Goal: Task Accomplishment & Management: Complete application form

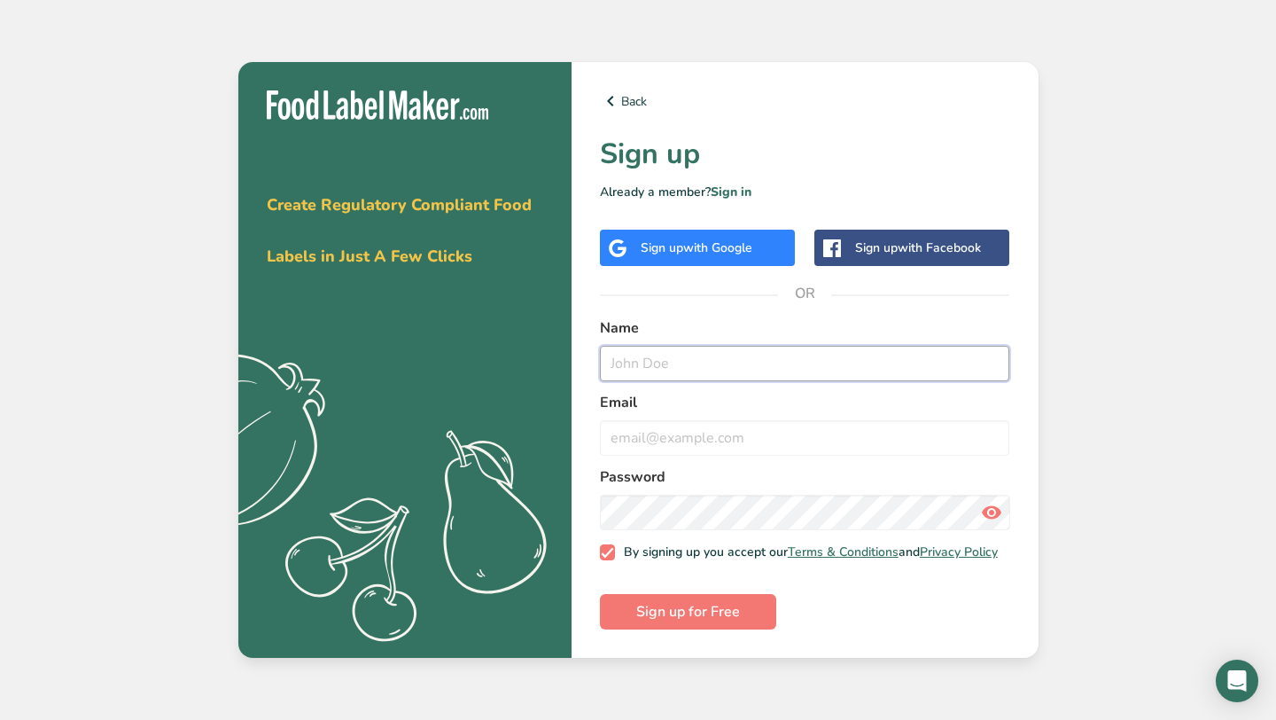
click at [716, 346] on input "text" at bounding box center [805, 363] width 410 height 35
click at [671, 362] on input "[PERSON_NAME]" at bounding box center [805, 363] width 410 height 35
type input "[PERSON_NAME]"
click at [607, 440] on input "email" at bounding box center [805, 437] width 410 height 35
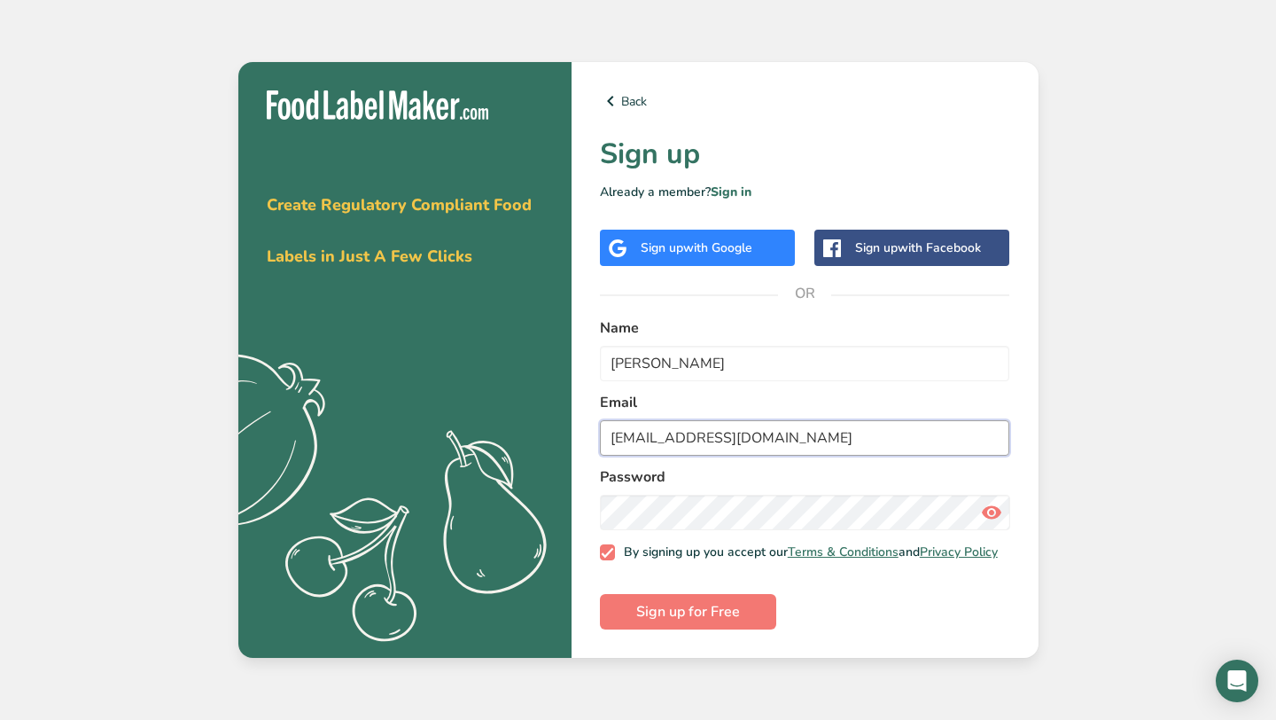
type input "[EMAIL_ADDRESS][DOMAIN_NAME]"
click at [652, 607] on span "Sign up for Free" at bounding box center [688, 611] width 104 height 21
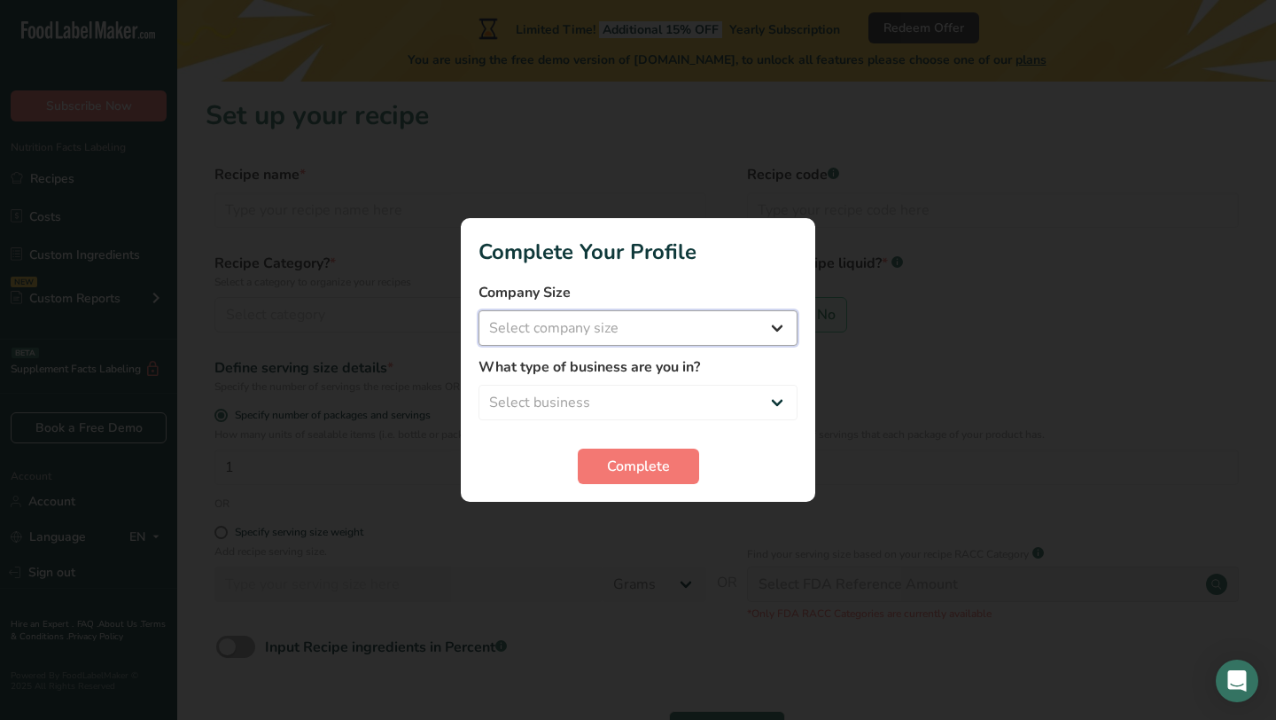
click at [779, 332] on select "Select company size Fewer than 10 Employees 10 to 50 Employees 51 to 500 Employ…" at bounding box center [638, 327] width 319 height 35
click at [770, 323] on select "Fewer than 10 Employees 10 to 50 Employees 51 to 500 Employees Over 500 Employe…" at bounding box center [638, 327] width 319 height 35
select select "1"
click at [769, 403] on select "Select business Packaged Food Manufacturer Restaurant & Cafe Bakery Meal Plans …" at bounding box center [638, 402] width 319 height 35
select select "3"
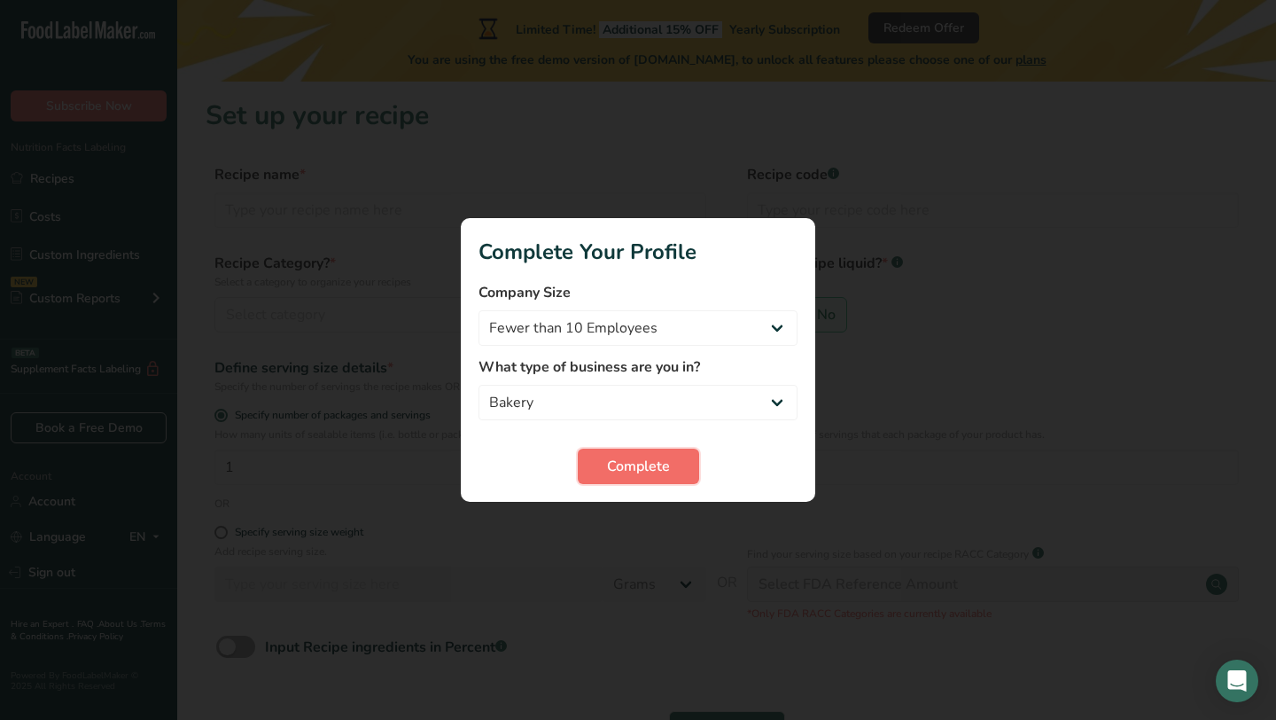
click at [684, 465] on button "Complete" at bounding box center [638, 465] width 121 height 35
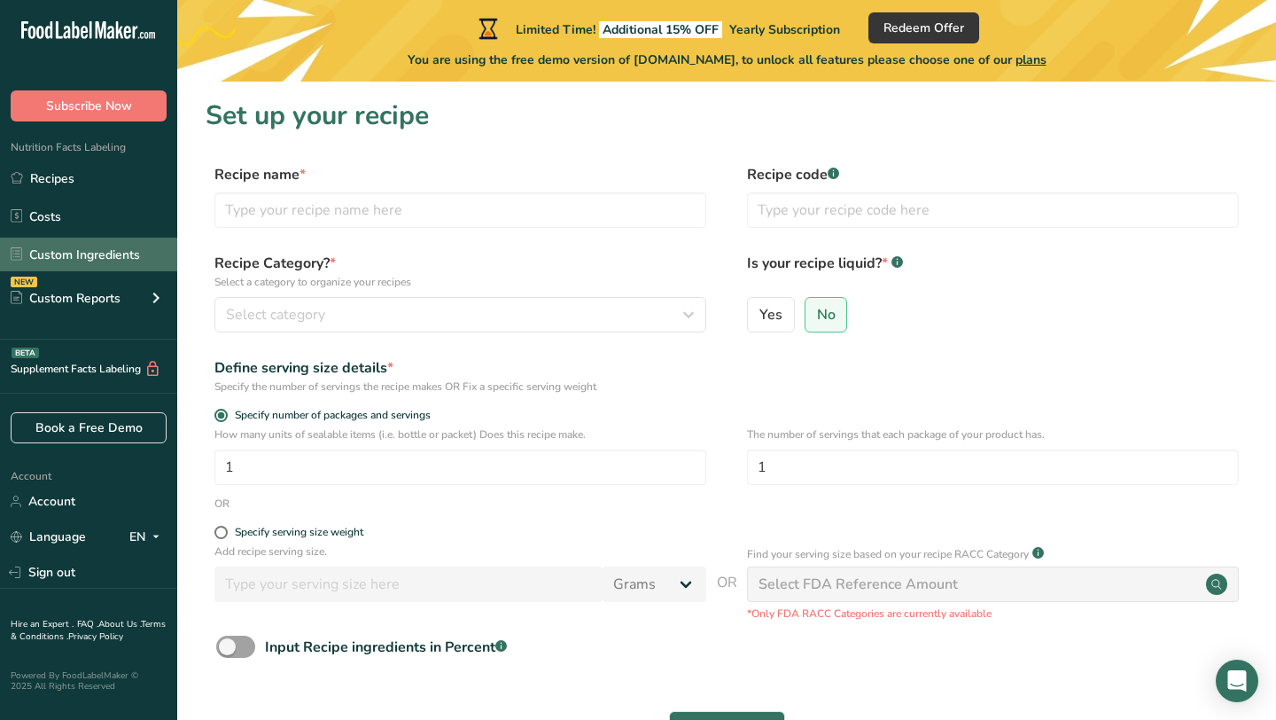
click at [152, 255] on link "Custom Ingredients" at bounding box center [88, 255] width 177 height 34
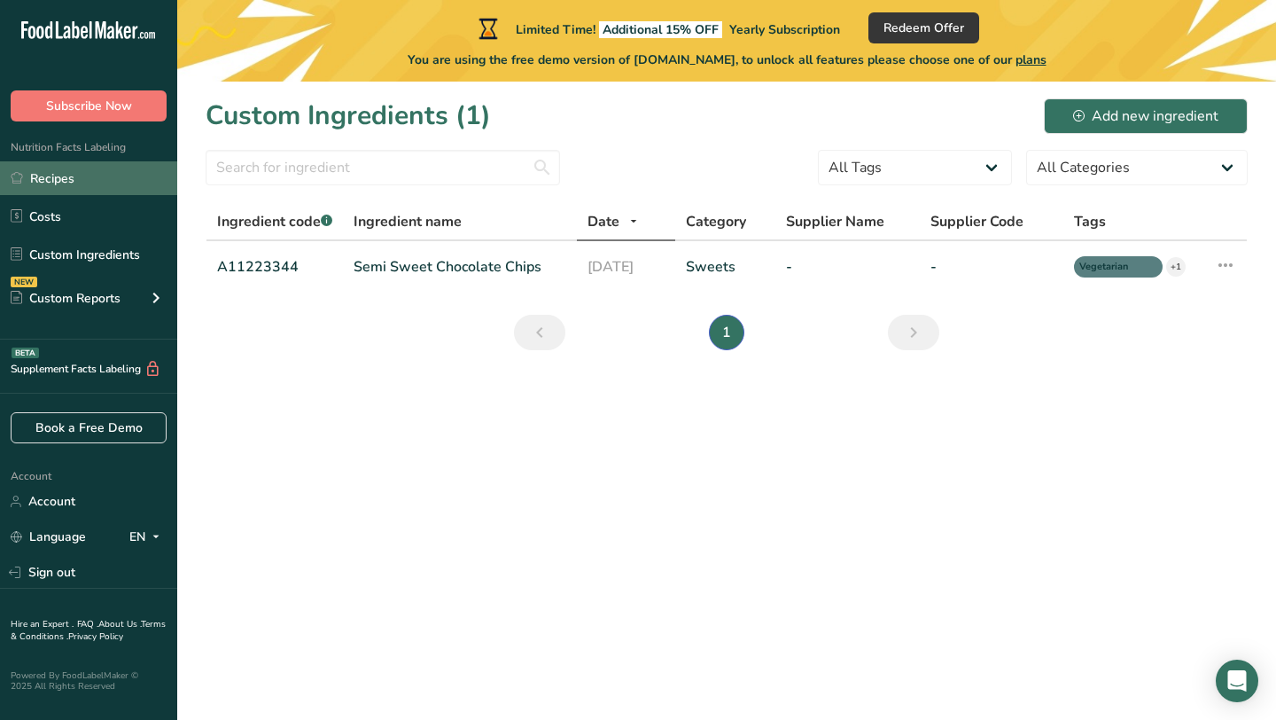
click at [70, 185] on link "Recipes" at bounding box center [88, 178] width 177 height 34
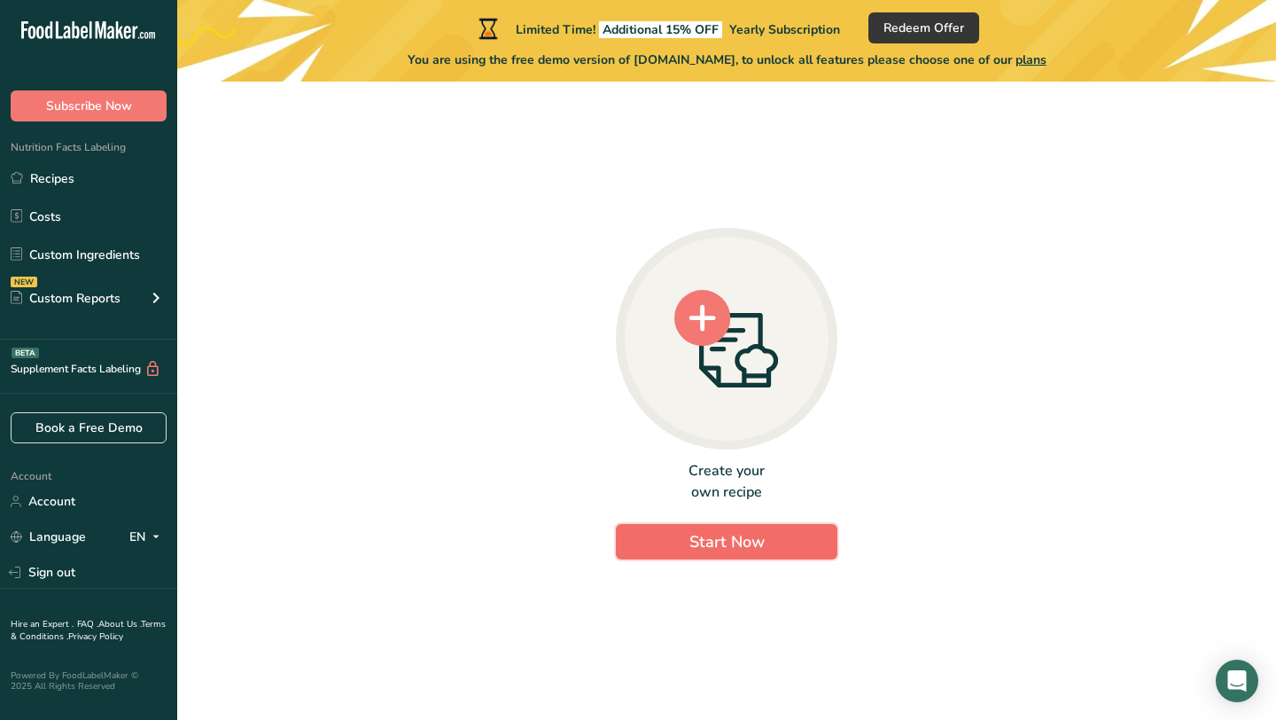
click at [682, 529] on button "Start Now" at bounding box center [727, 541] width 222 height 35
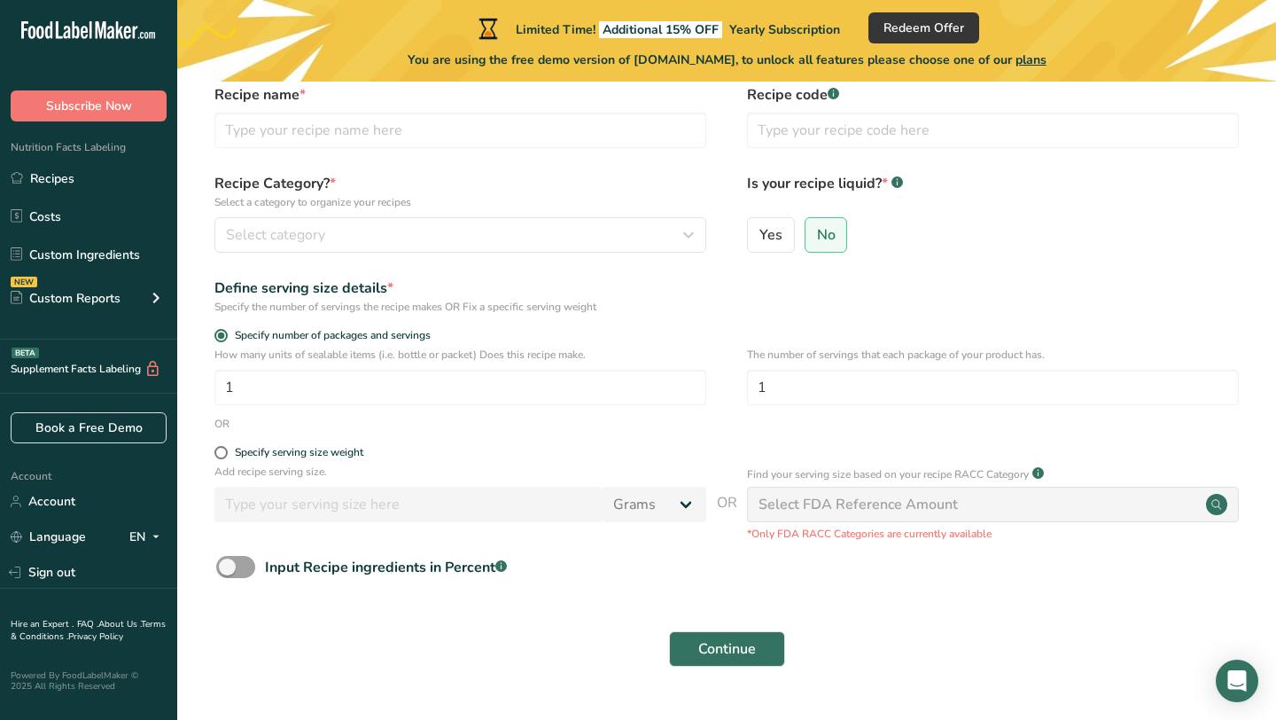
scroll to position [122, 0]
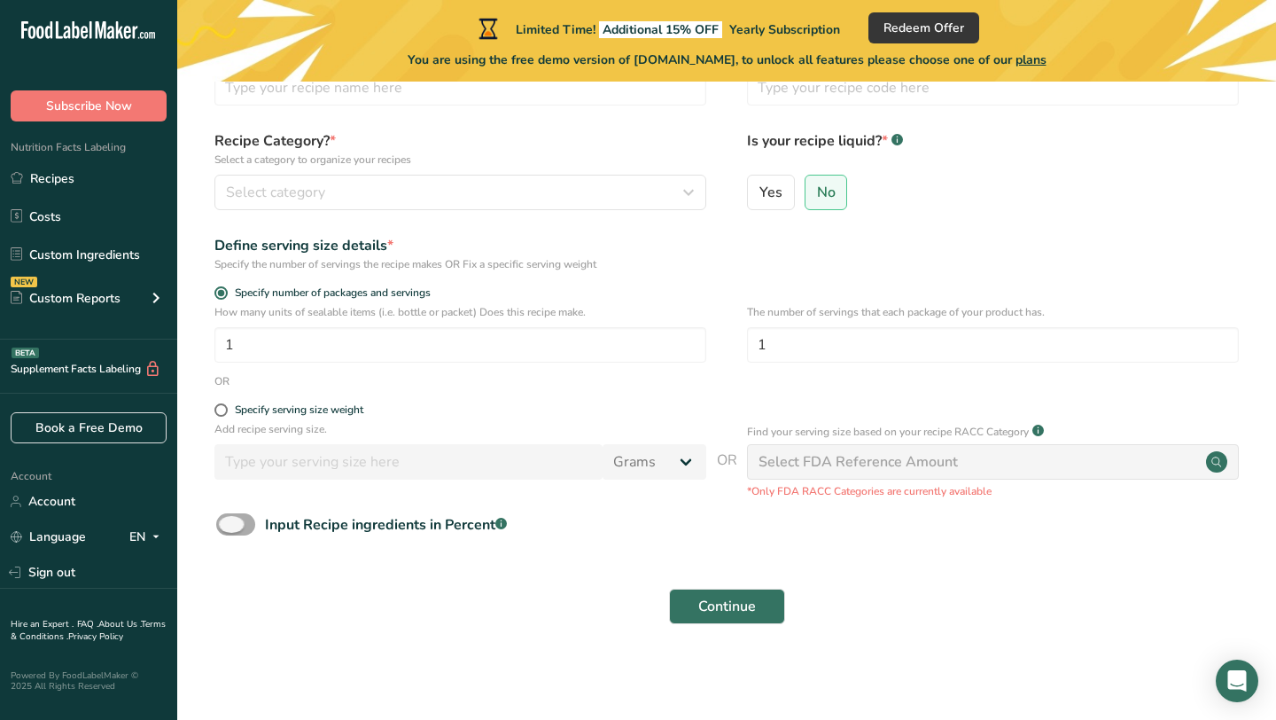
click at [233, 516] on span at bounding box center [235, 524] width 39 height 22
click at [228, 518] on input "Input Recipe ingredients in Percent .a-a{fill:#347362;}.b-a{fill:#fff;}" at bounding box center [222, 524] width 12 height 12
checkbox input "true"
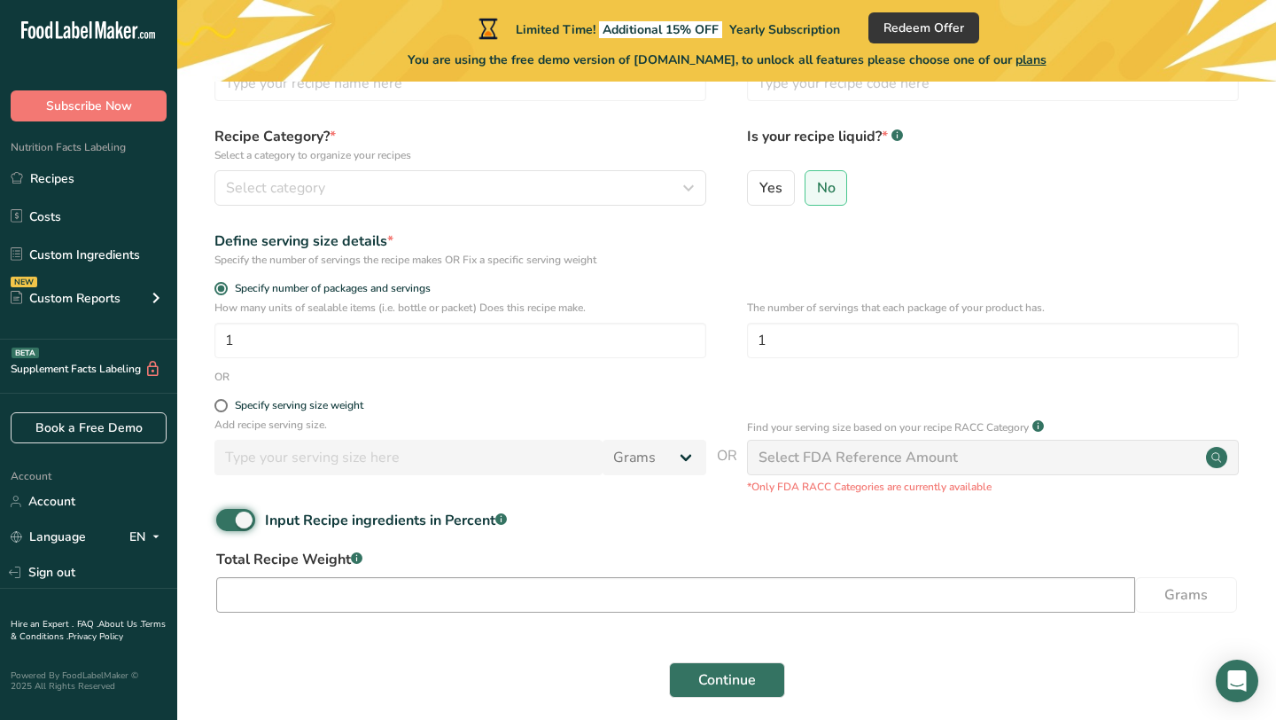
scroll to position [200, 0]
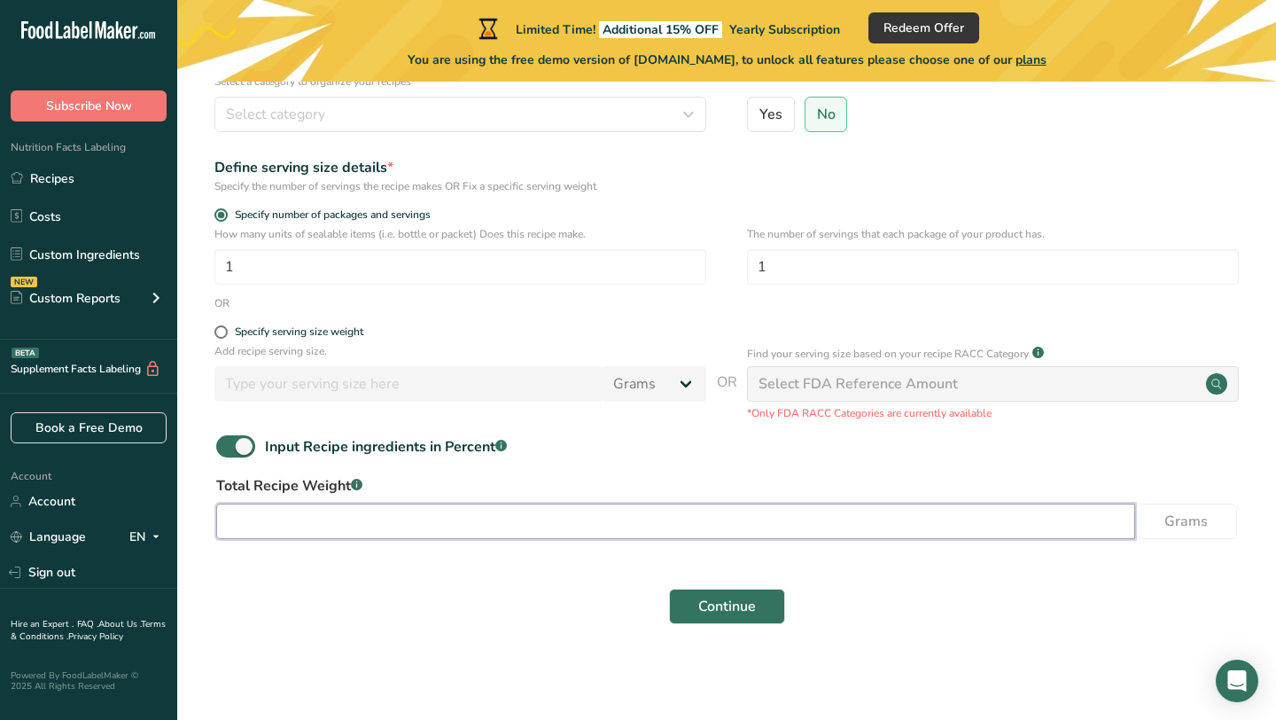
click at [448, 511] on input "number" at bounding box center [675, 520] width 919 height 35
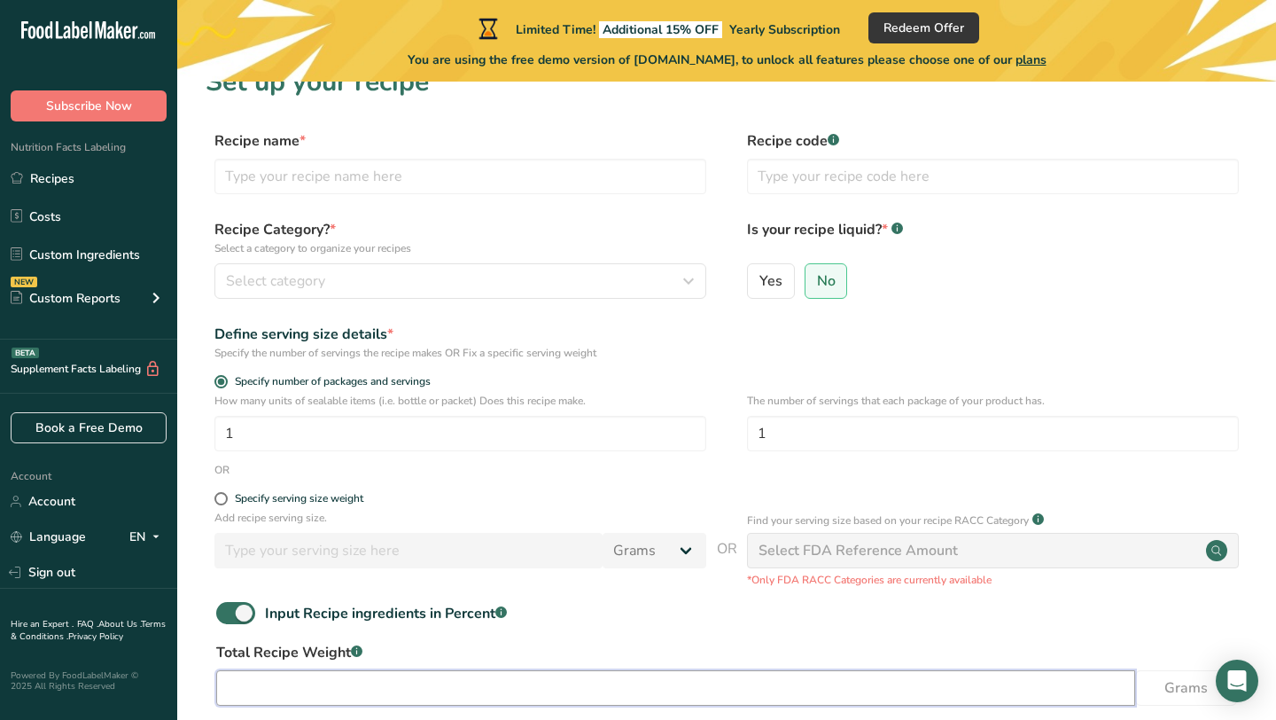
scroll to position [0, 0]
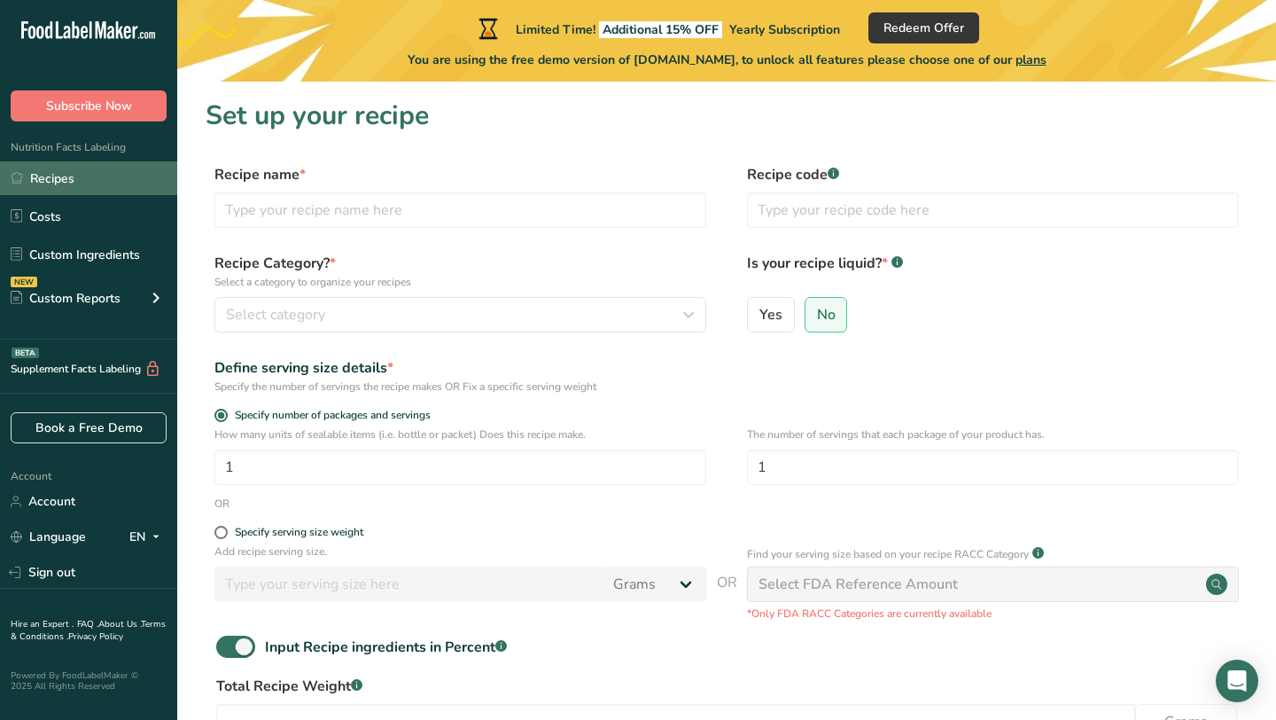
click at [105, 186] on link "Recipes" at bounding box center [88, 178] width 177 height 34
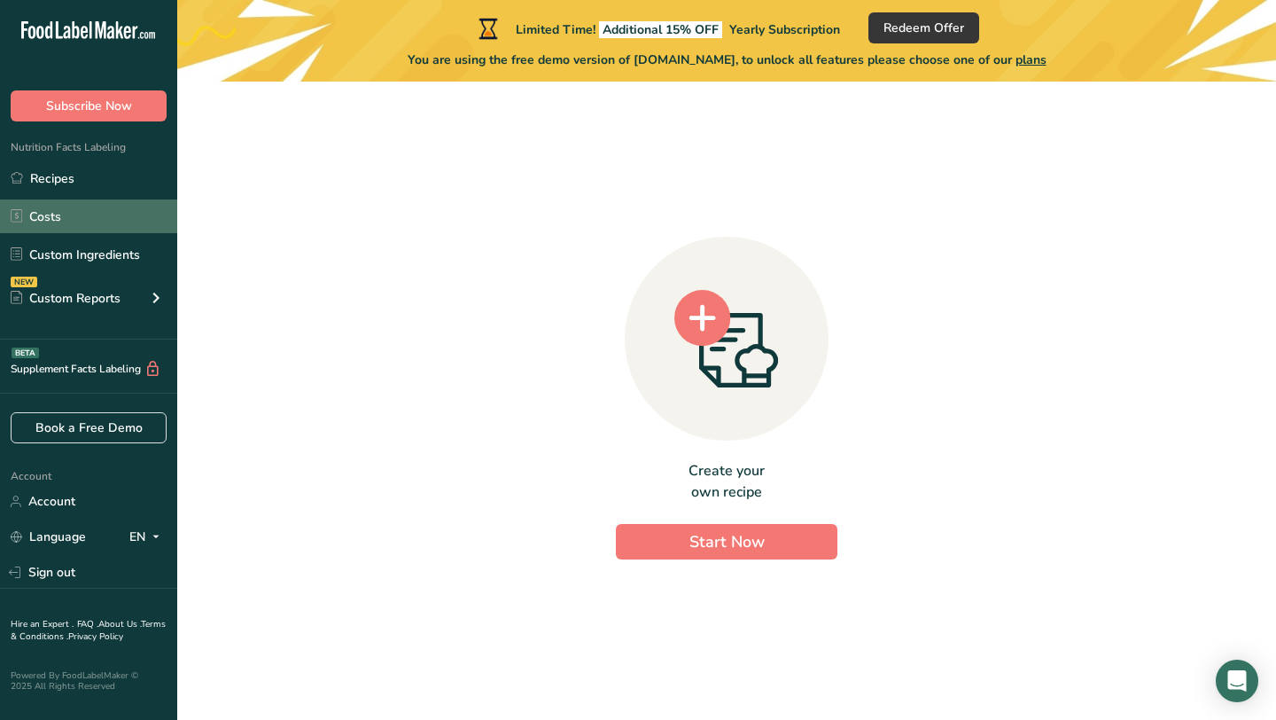
click at [104, 207] on link "Costs" at bounding box center [88, 216] width 177 height 34
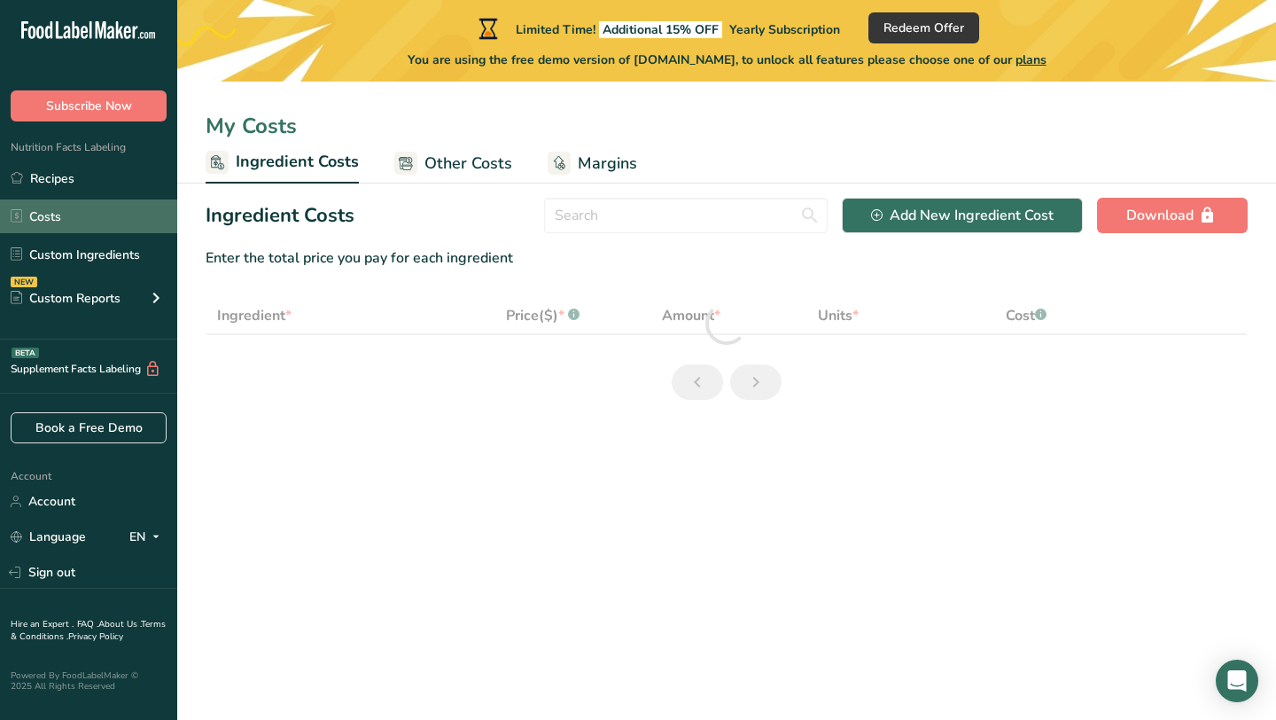
select select "1"
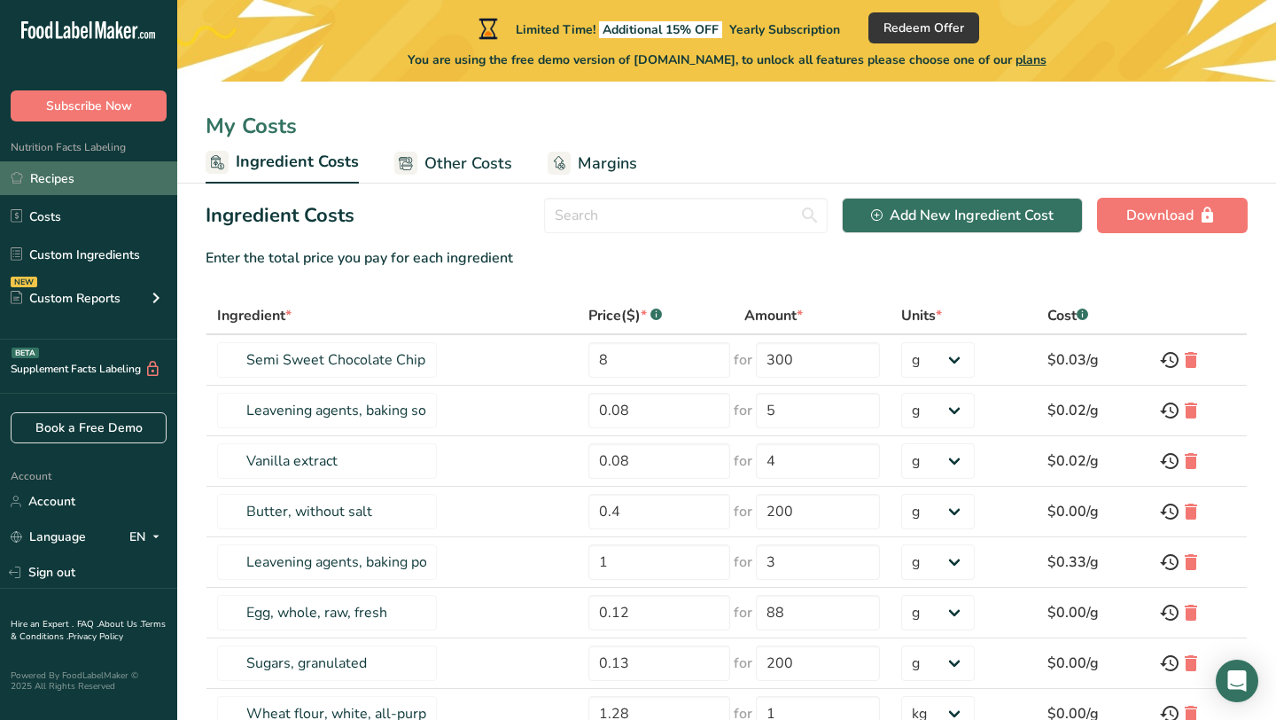
click at [100, 180] on link "Recipes" at bounding box center [88, 178] width 177 height 34
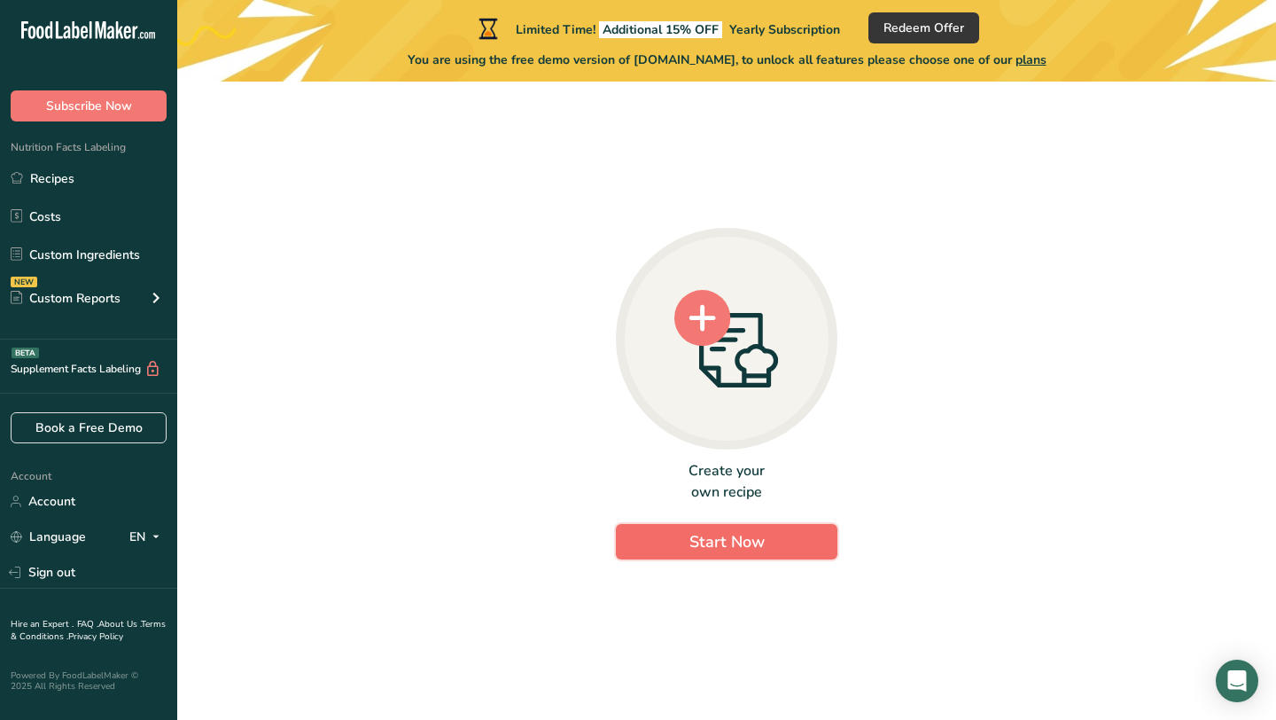
click at [769, 533] on button "Start Now" at bounding box center [727, 541] width 222 height 35
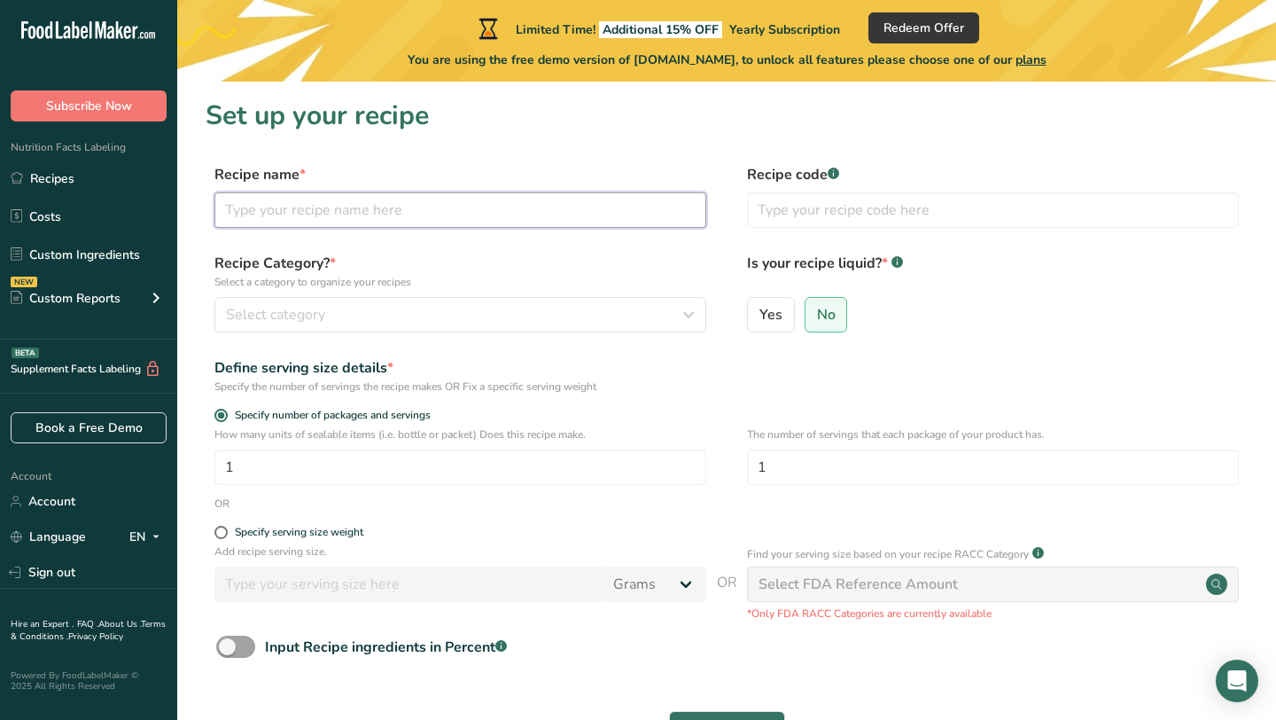
click at [519, 222] on input "text" at bounding box center [460, 209] width 492 height 35
type input "Banana Nut Bread"
click at [893, 208] on input "text" at bounding box center [993, 209] width 492 height 35
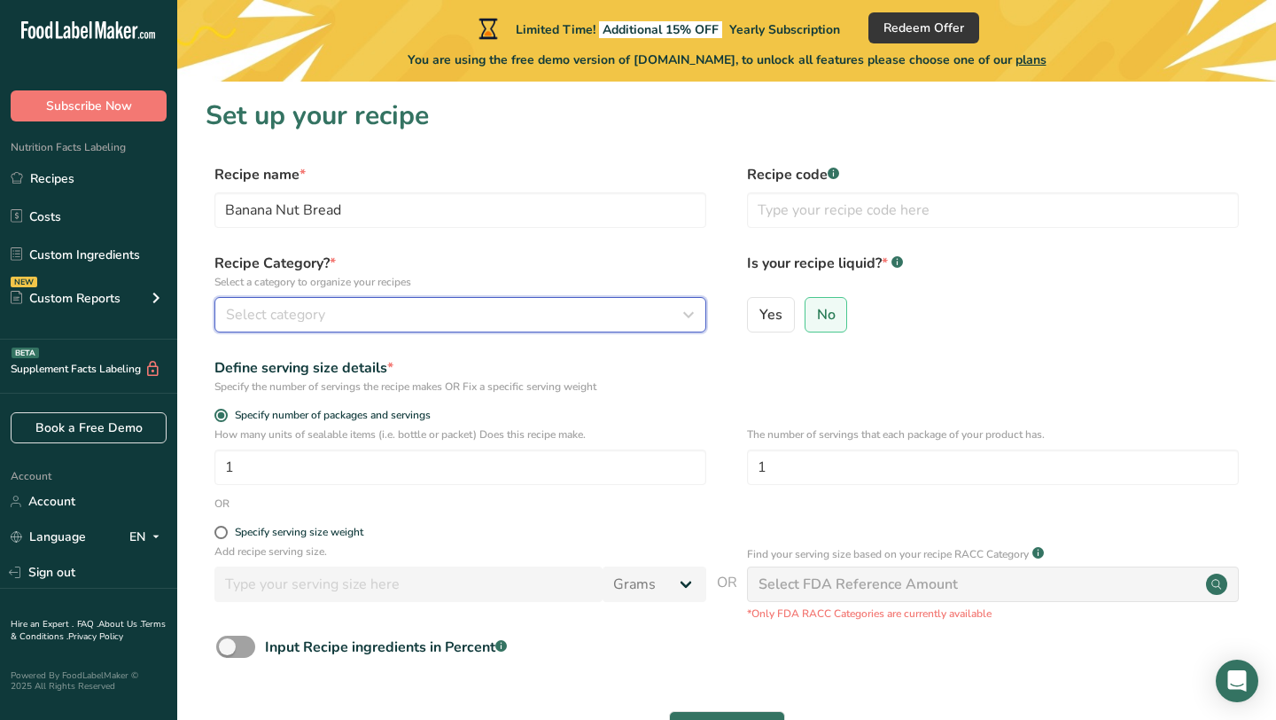
click at [556, 319] on div "Select category" at bounding box center [455, 314] width 458 height 21
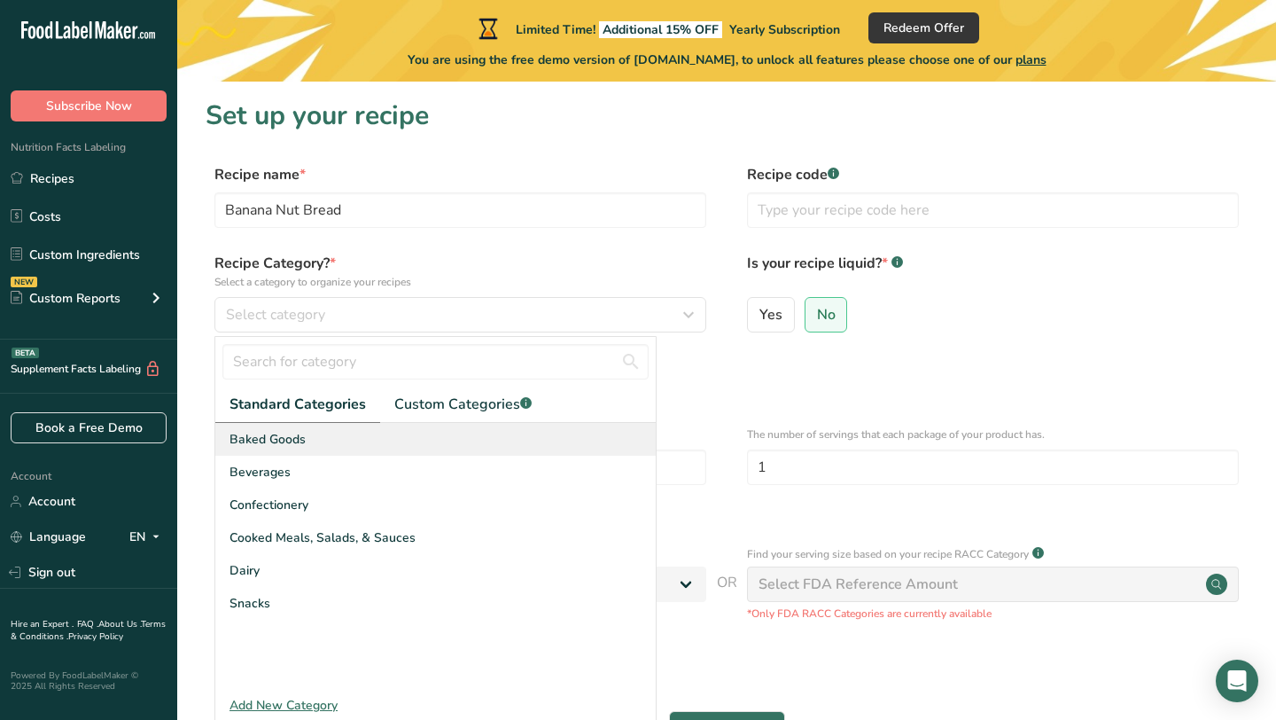
click at [473, 440] on div "Baked Goods" at bounding box center [435, 439] width 440 height 33
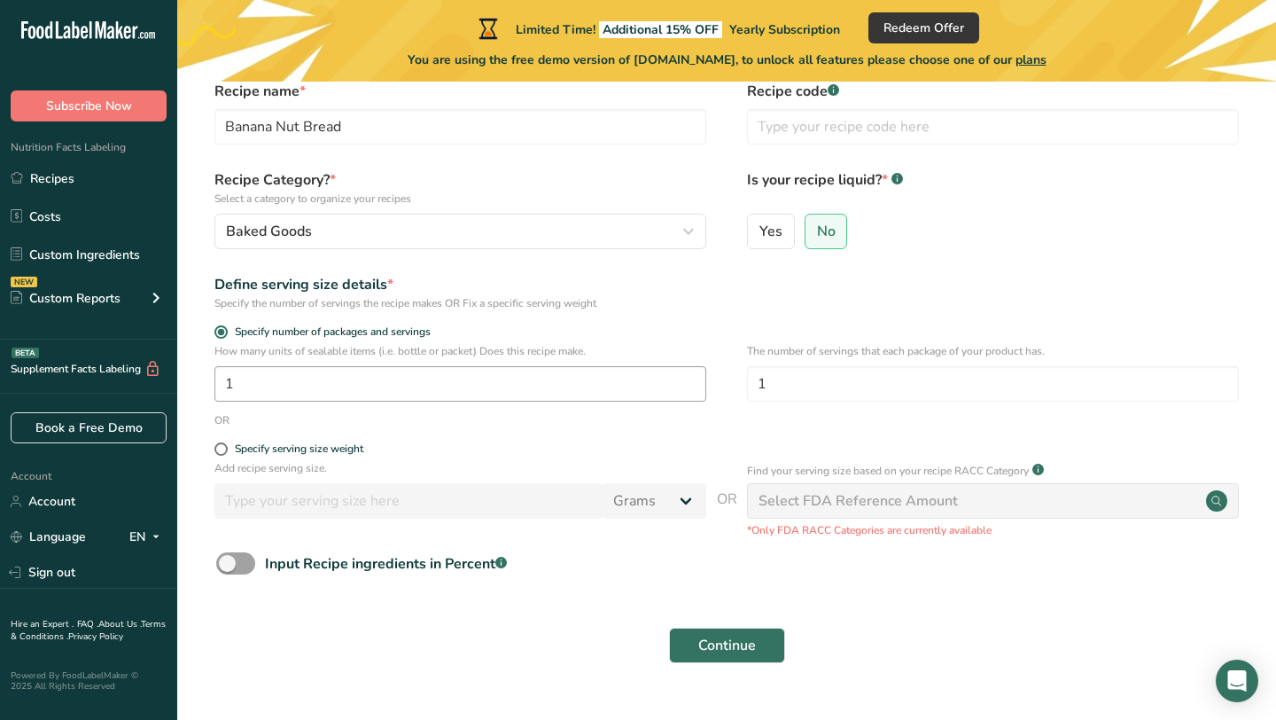
scroll to position [122, 0]
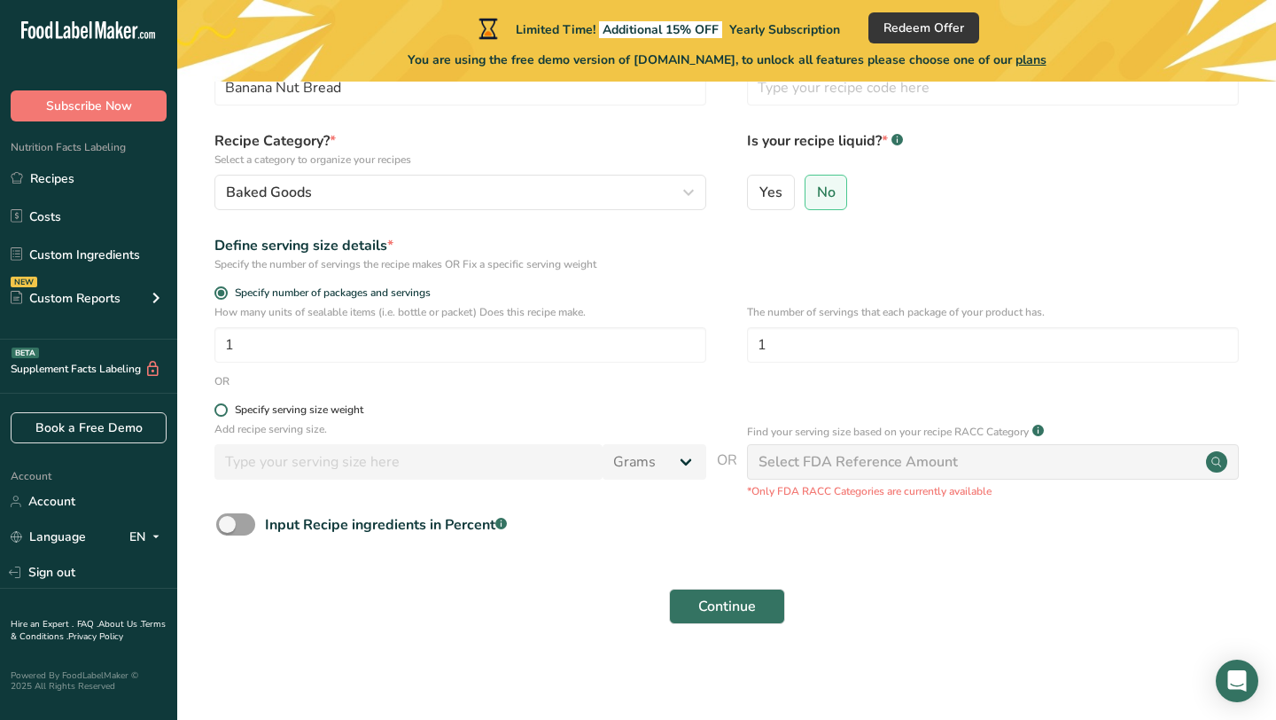
click at [224, 414] on span at bounding box center [220, 409] width 13 height 13
click at [224, 414] on input "Specify serving size weight" at bounding box center [220, 410] width 12 height 12
radio input "true"
radio input "false"
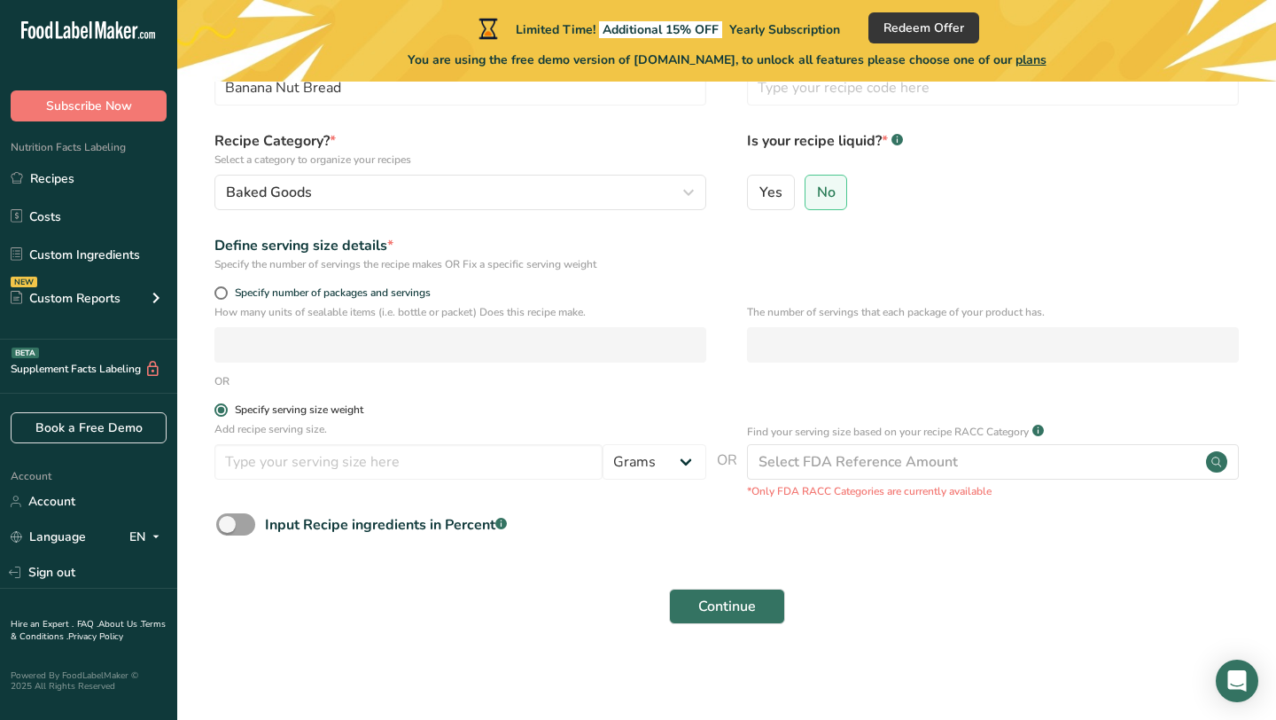
click at [223, 405] on span at bounding box center [220, 409] width 13 height 13
click at [223, 405] on input "Specify serving size weight" at bounding box center [220, 410] width 12 height 12
click at [220, 297] on span at bounding box center [220, 292] width 13 height 13
click at [220, 297] on input "Specify number of packages and servings" at bounding box center [220, 293] width 12 height 12
radio input "true"
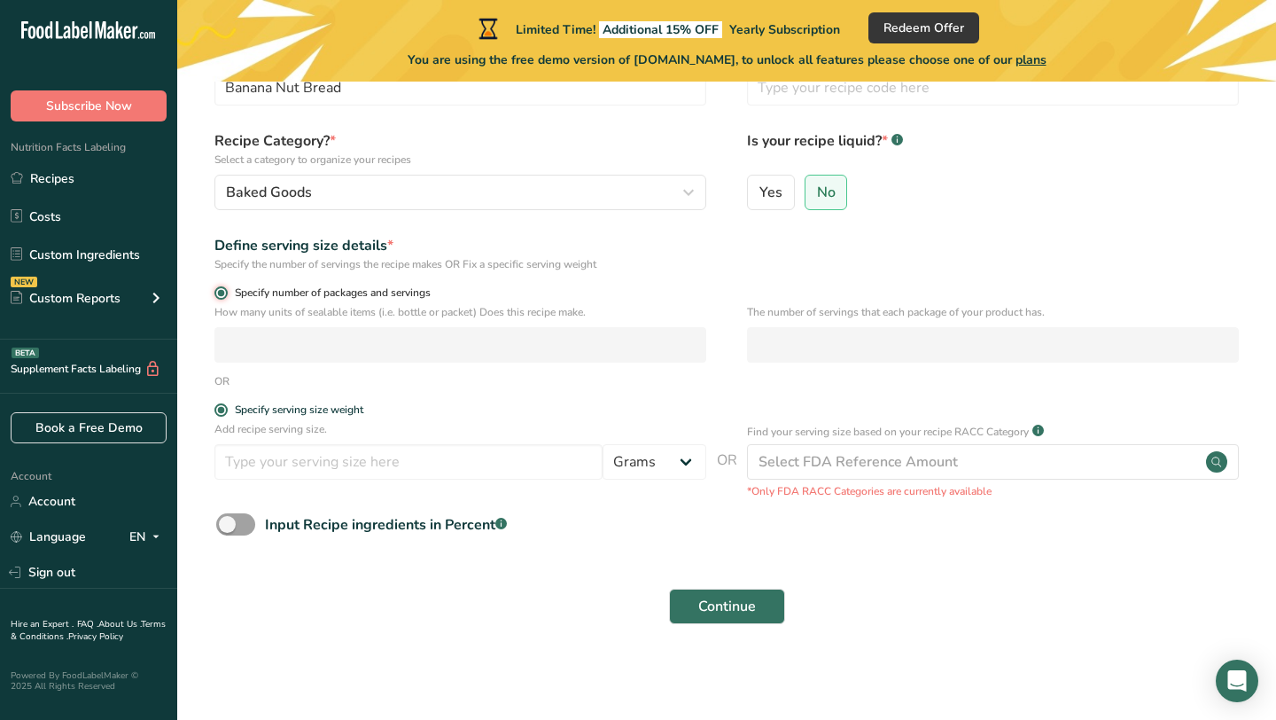
radio input "false"
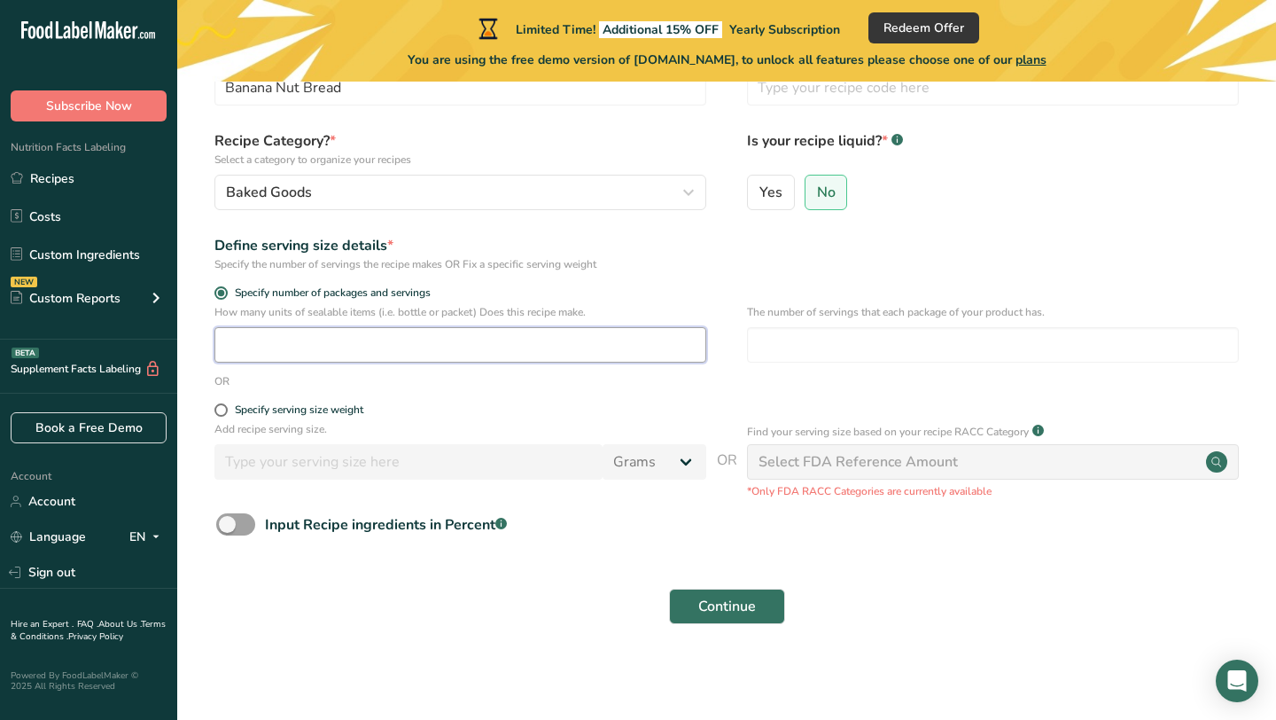
click at [371, 355] on input "number" at bounding box center [460, 344] width 492 height 35
type input "1"
click at [785, 341] on input "number" at bounding box center [993, 344] width 492 height 35
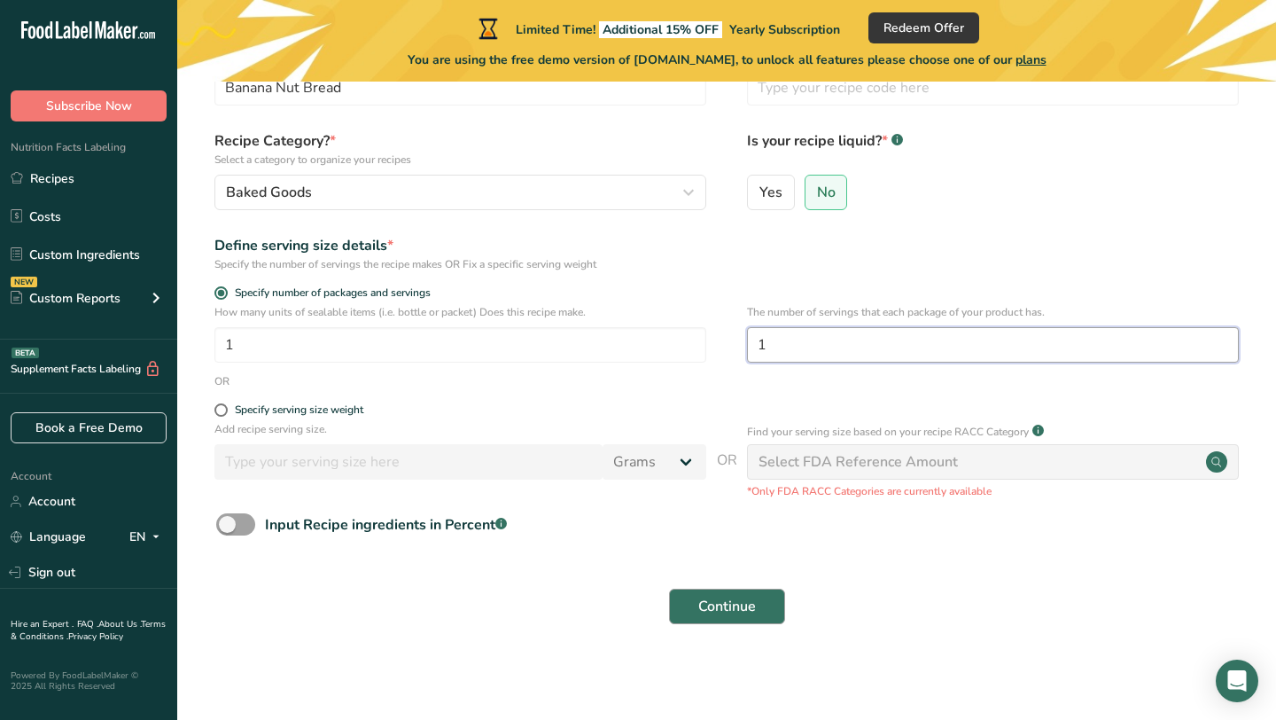
type input "1"
click at [749, 605] on span "Continue" at bounding box center [727, 606] width 58 height 21
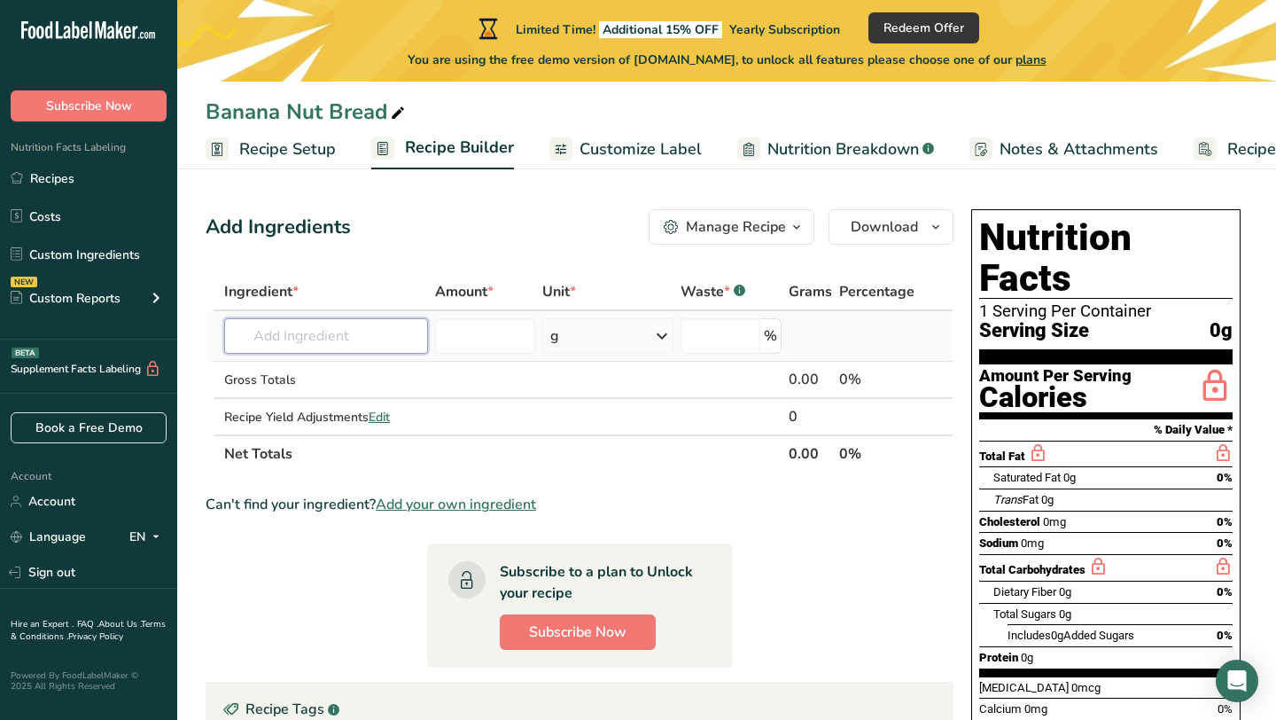
click at [379, 344] on input "text" at bounding box center [326, 335] width 204 height 35
type input "gluten free all purpose flour"
click at [329, 399] on div "Add your own ingredient" at bounding box center [325, 401] width 175 height 19
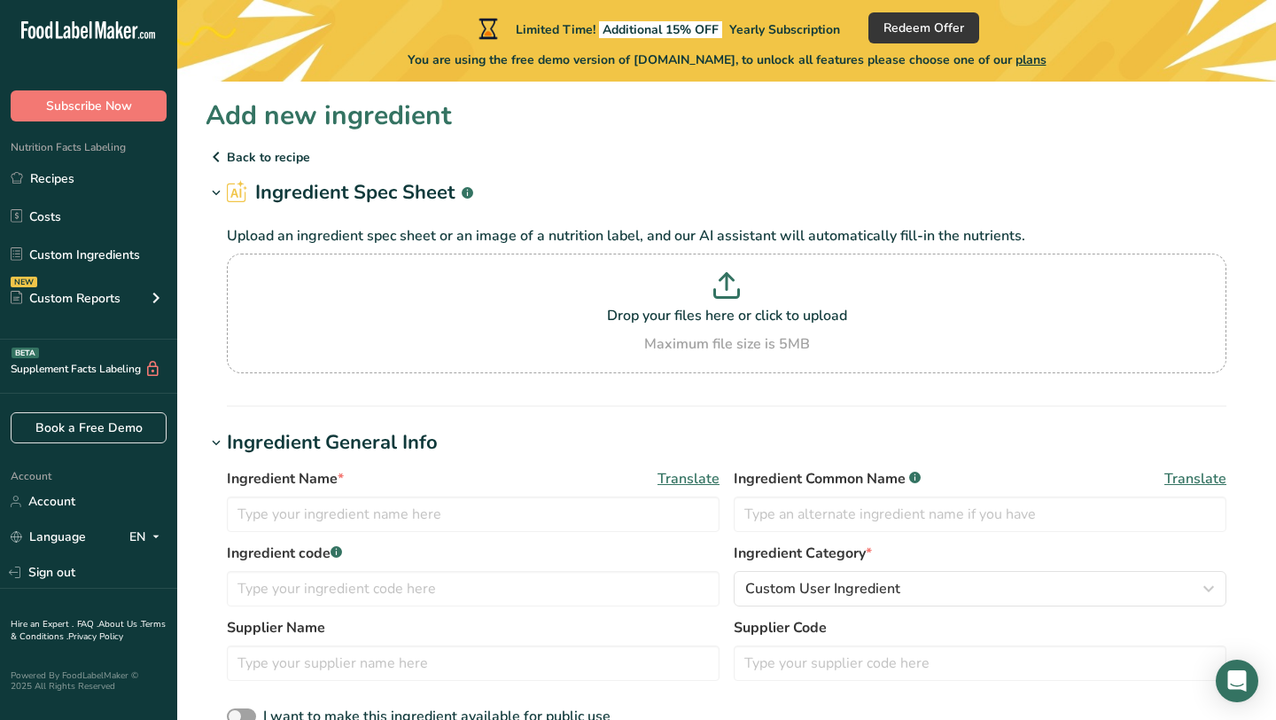
click at [214, 154] on icon at bounding box center [216, 157] width 21 height 32
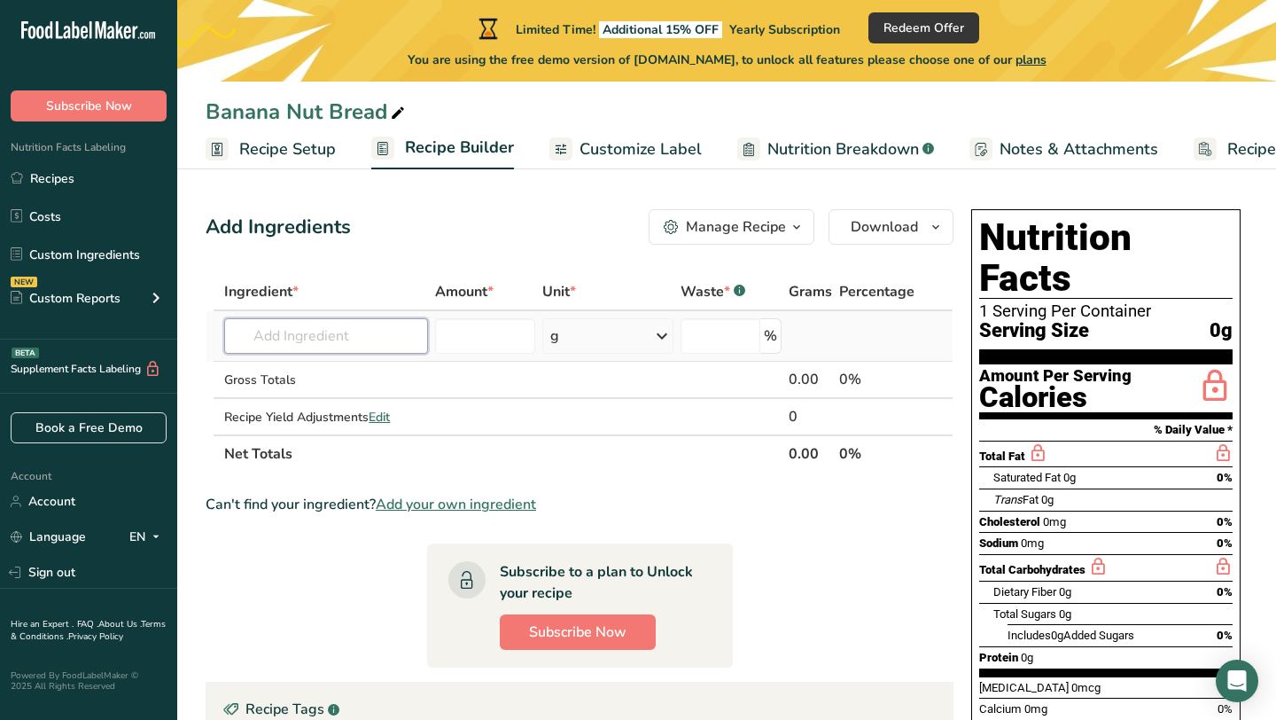
click at [352, 334] on input "text" at bounding box center [326, 335] width 204 height 35
type input "b"
type input "gluten free all"
click at [395, 362] on p "[PERSON_NAME]'s All Purpose Gluten Free Flour" at bounding box center [386, 371] width 297 height 19
type input "[PERSON_NAME]'s All Purpose Gluten Free Flour"
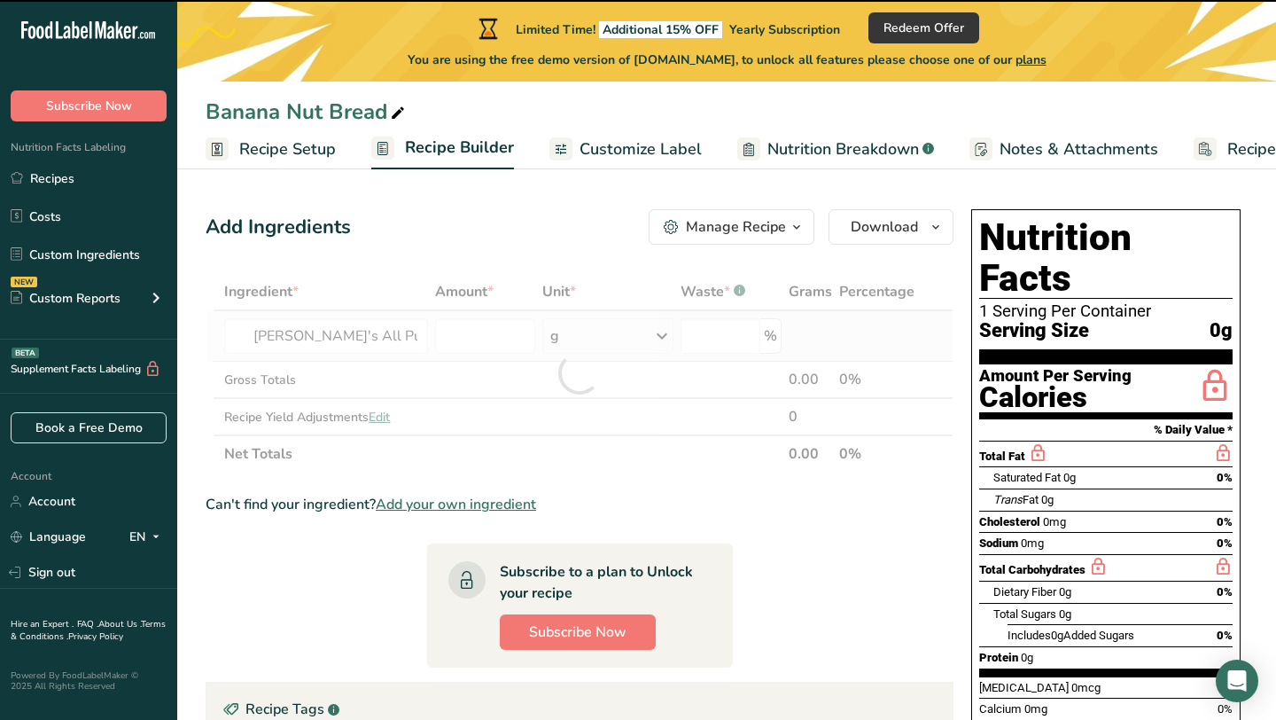
type input "0"
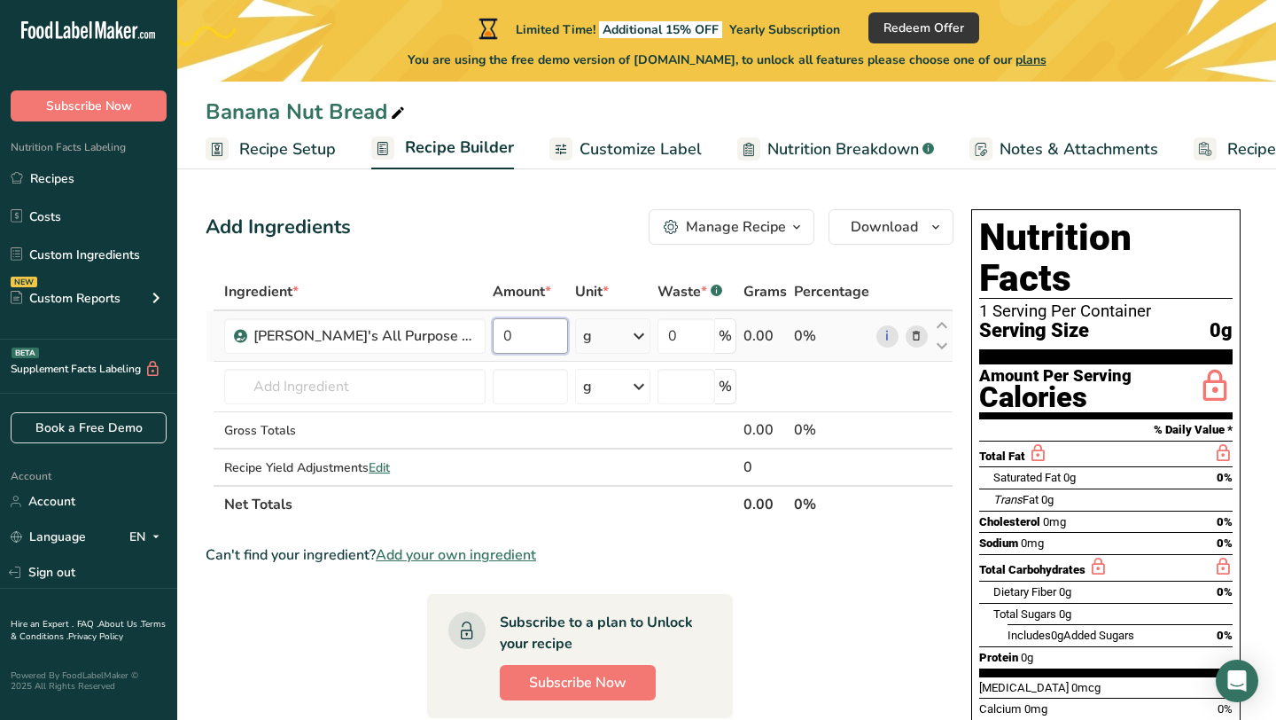
click at [548, 333] on input "0" at bounding box center [530, 335] width 75 height 35
type input "68"
click at [518, 379] on div "Ingredient * Amount * Unit * Waste * .a-a{fill:#347362;}.b-a{fill:#fff;} Grams …" at bounding box center [580, 398] width 748 height 250
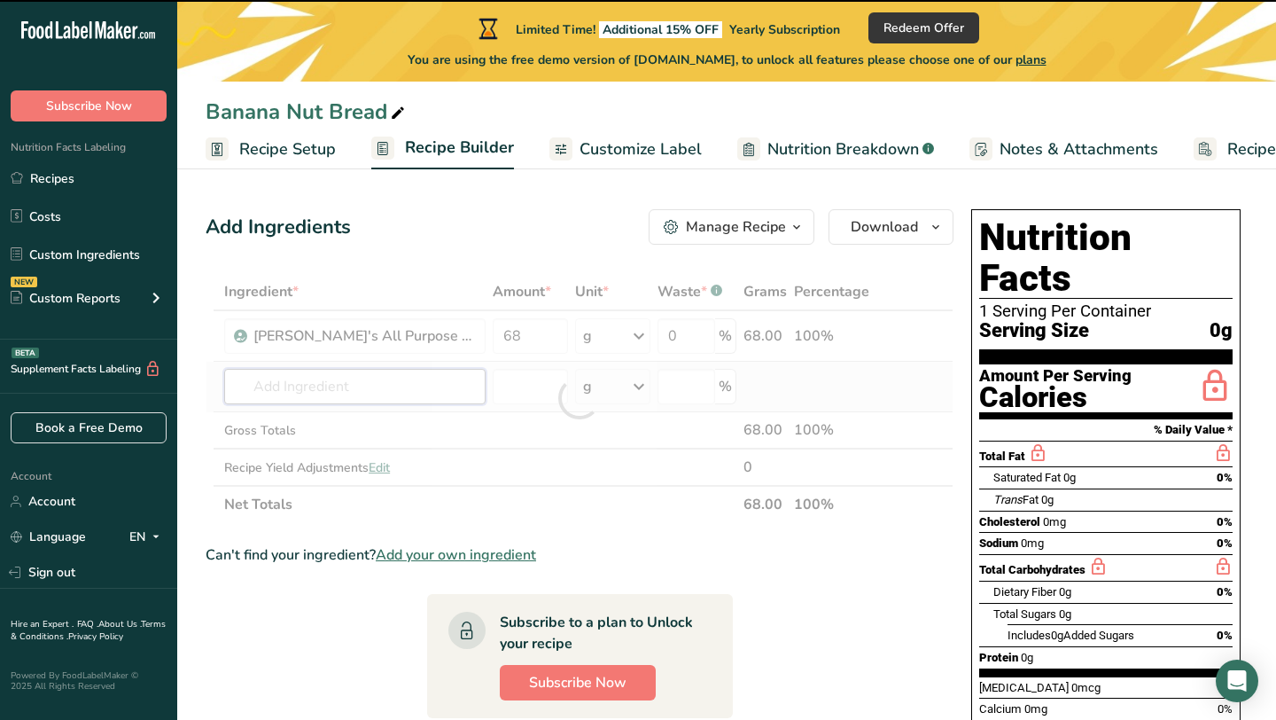
click at [416, 385] on input "text" at bounding box center [354, 386] width 261 height 35
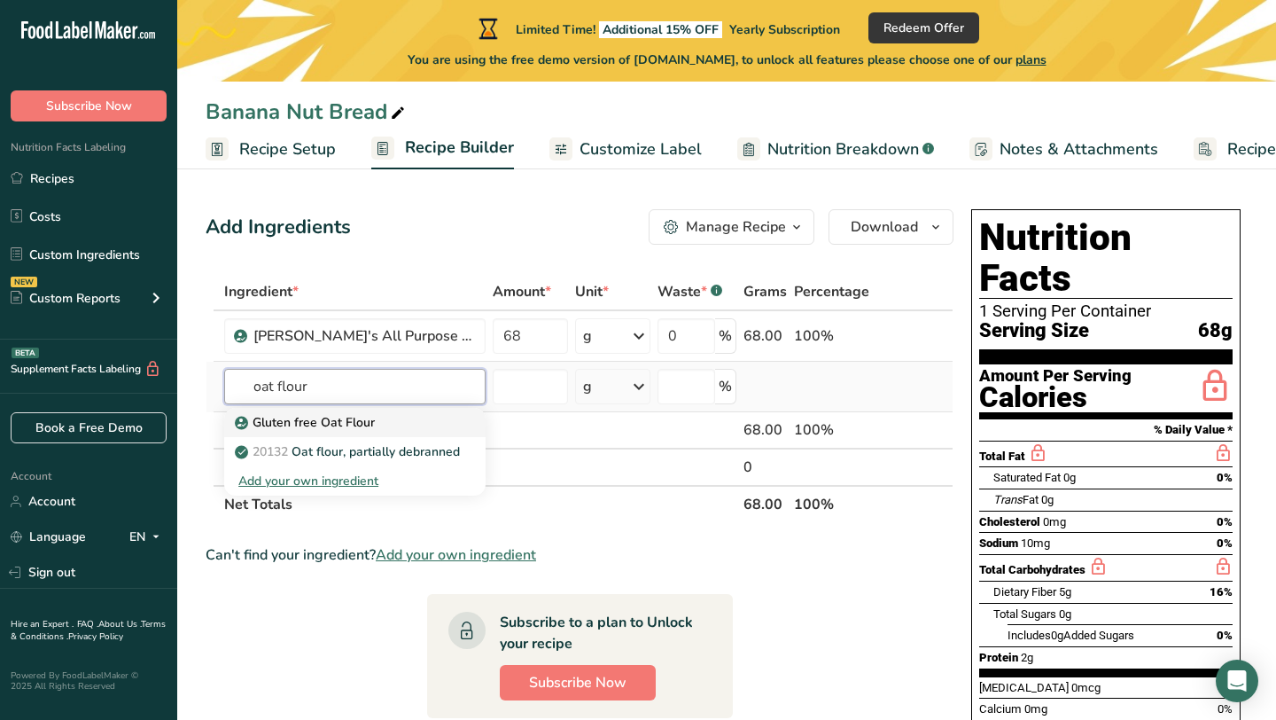
type input "oat flour"
click at [411, 417] on div "Gluten free Oat Flour" at bounding box center [340, 422] width 205 height 19
type input "Gluten free Oat Flour"
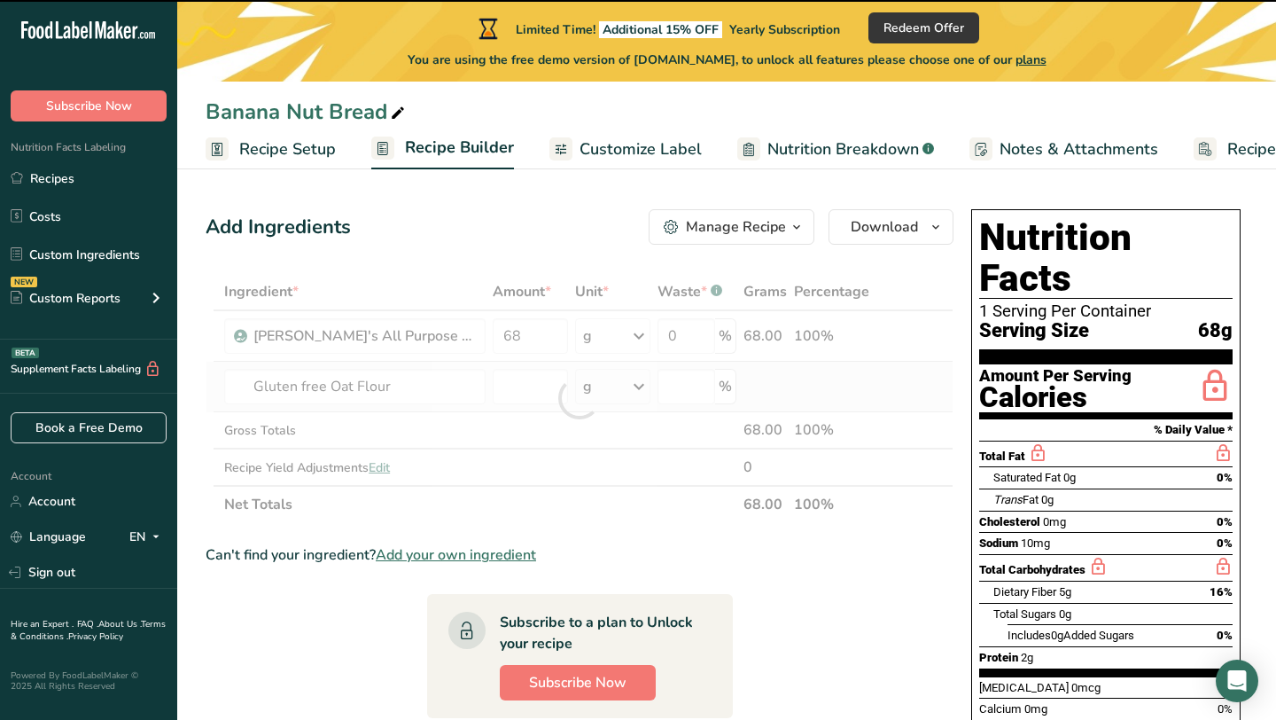
type input "0"
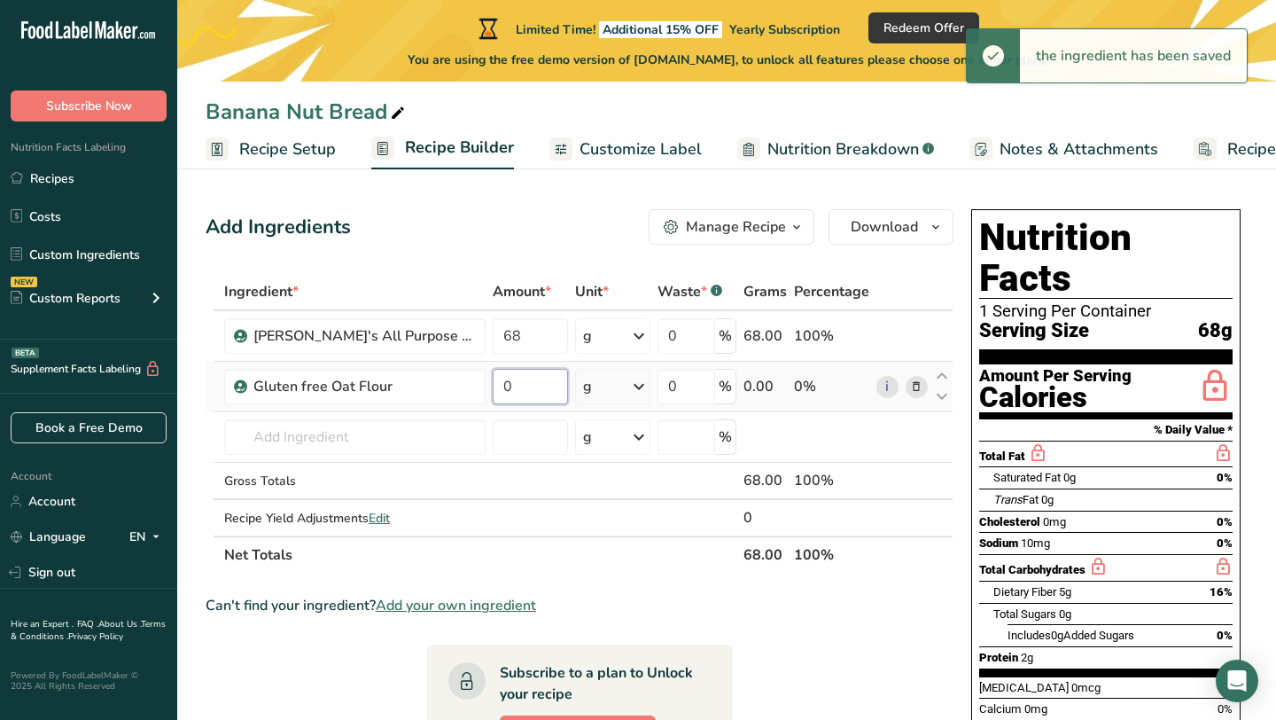
click at [541, 388] on input "0" at bounding box center [530, 386] width 75 height 35
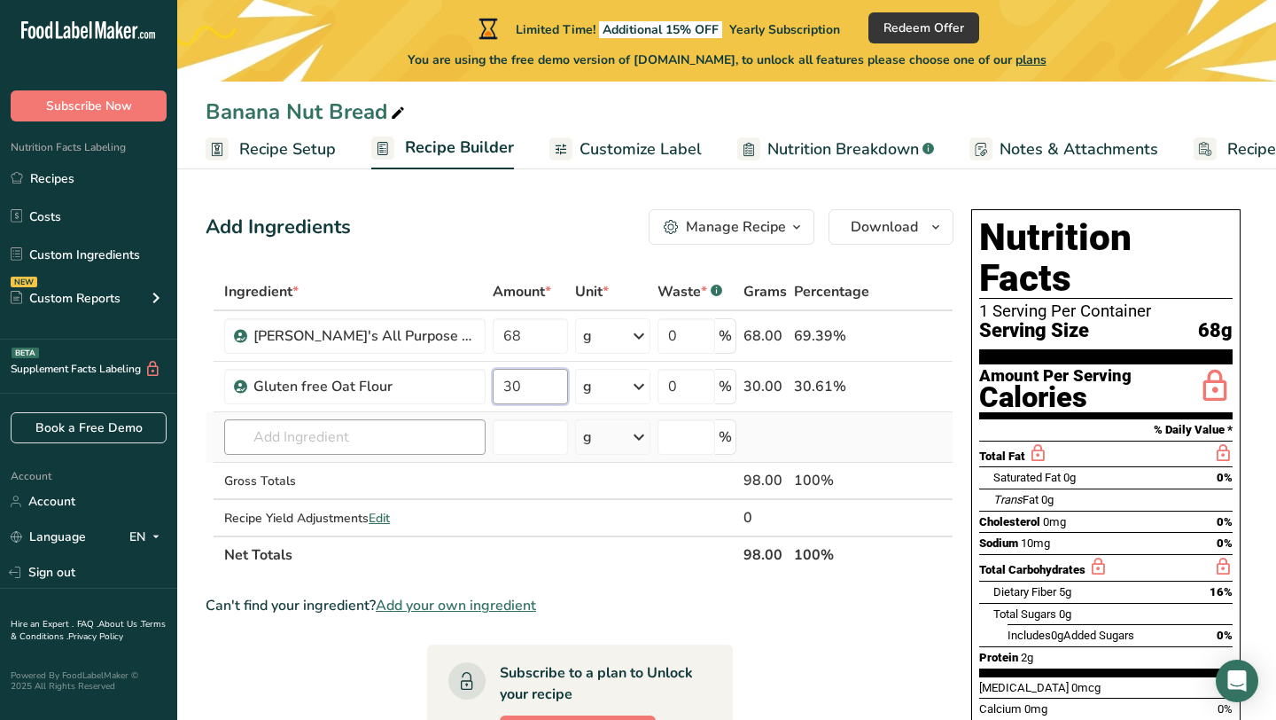
type input "30"
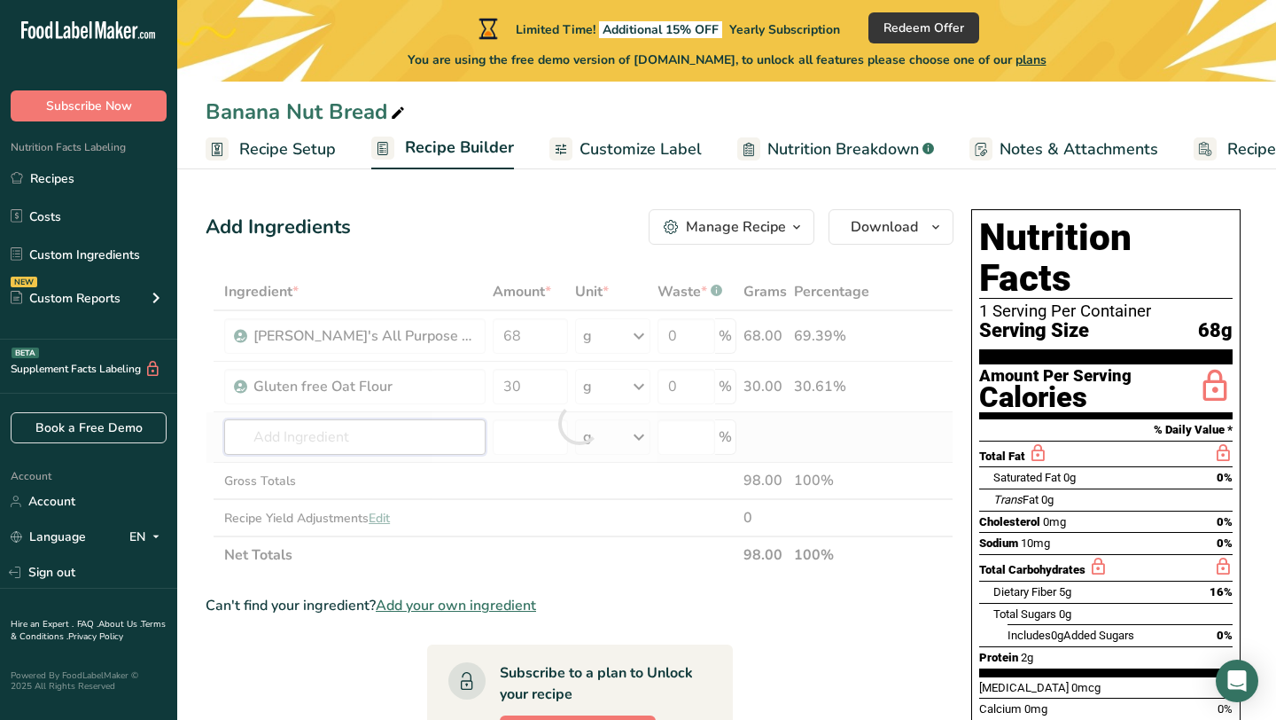
click at [437, 433] on div "Ingredient * Amount * Unit * Waste * .a-a{fill:#347362;}.b-a{fill:#fff;} Grams …" at bounding box center [580, 423] width 748 height 300
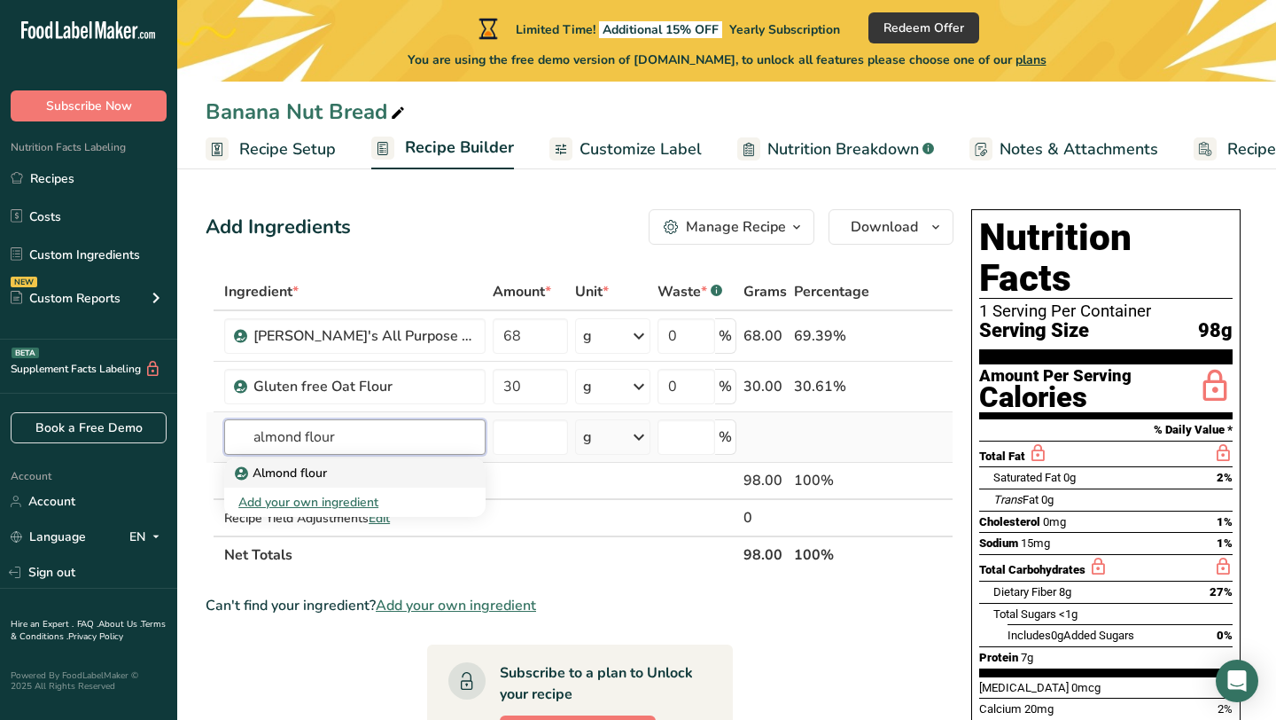
type input "almond flour"
click at [393, 473] on div "Almond flour" at bounding box center [340, 473] width 205 height 19
type input "Almond flour"
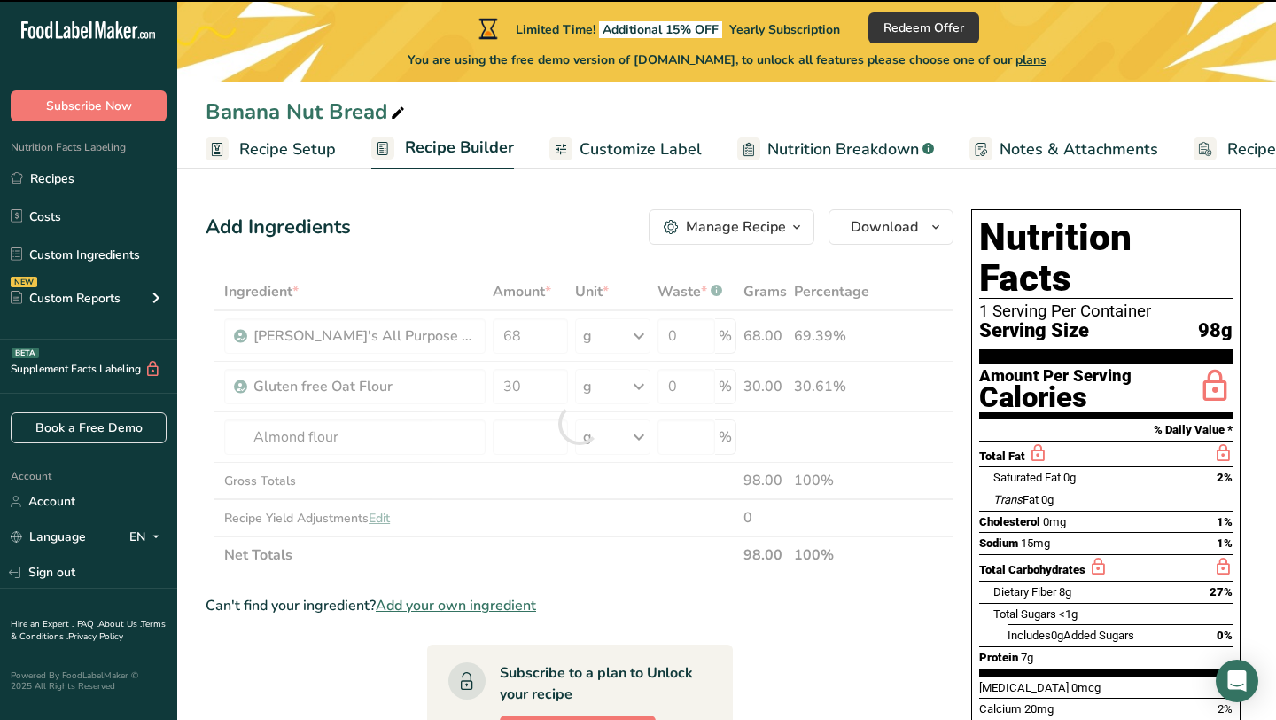
type input "0"
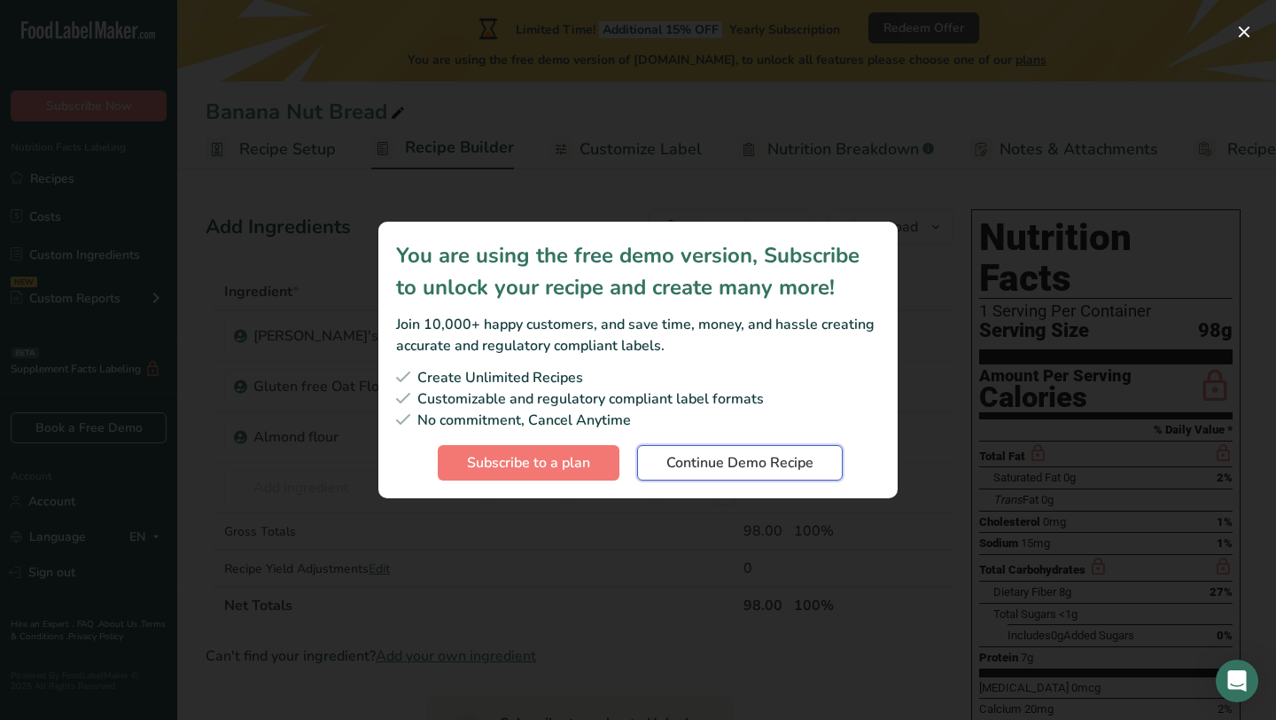
click at [771, 458] on span "Continue Demo Recipe" at bounding box center [739, 462] width 147 height 21
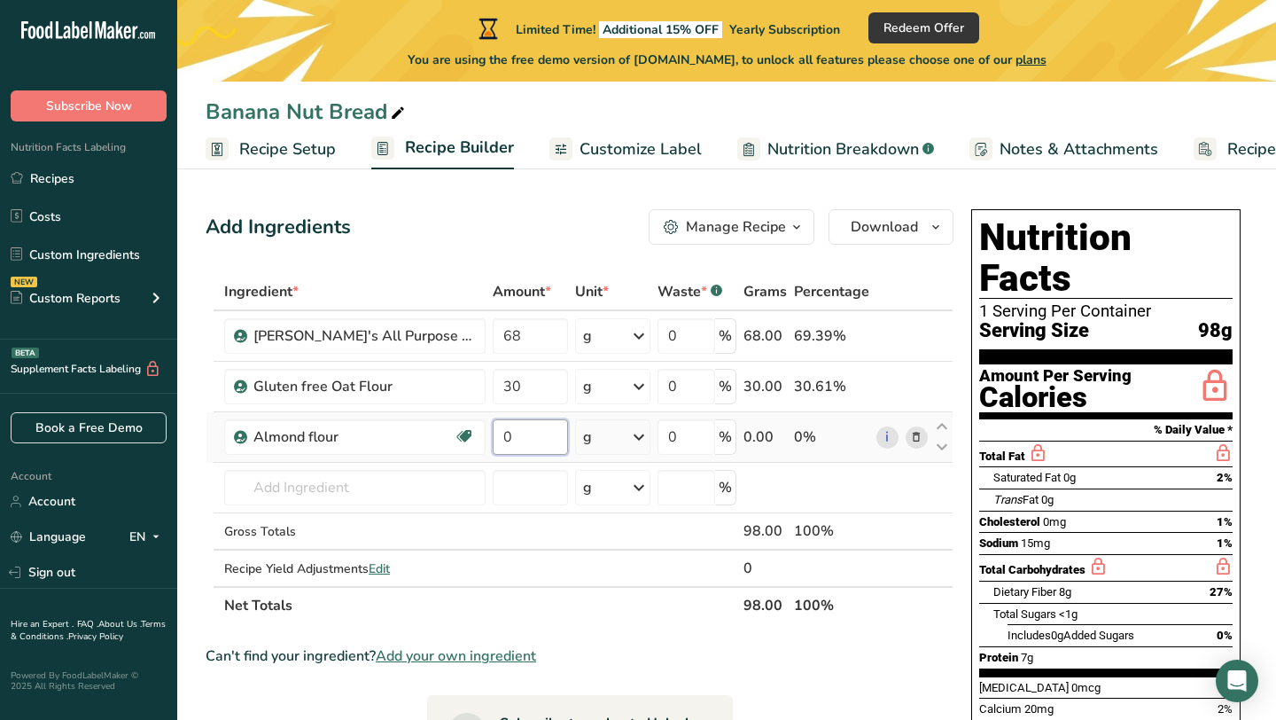
click at [535, 446] on input "0" at bounding box center [530, 436] width 75 height 35
type input "30"
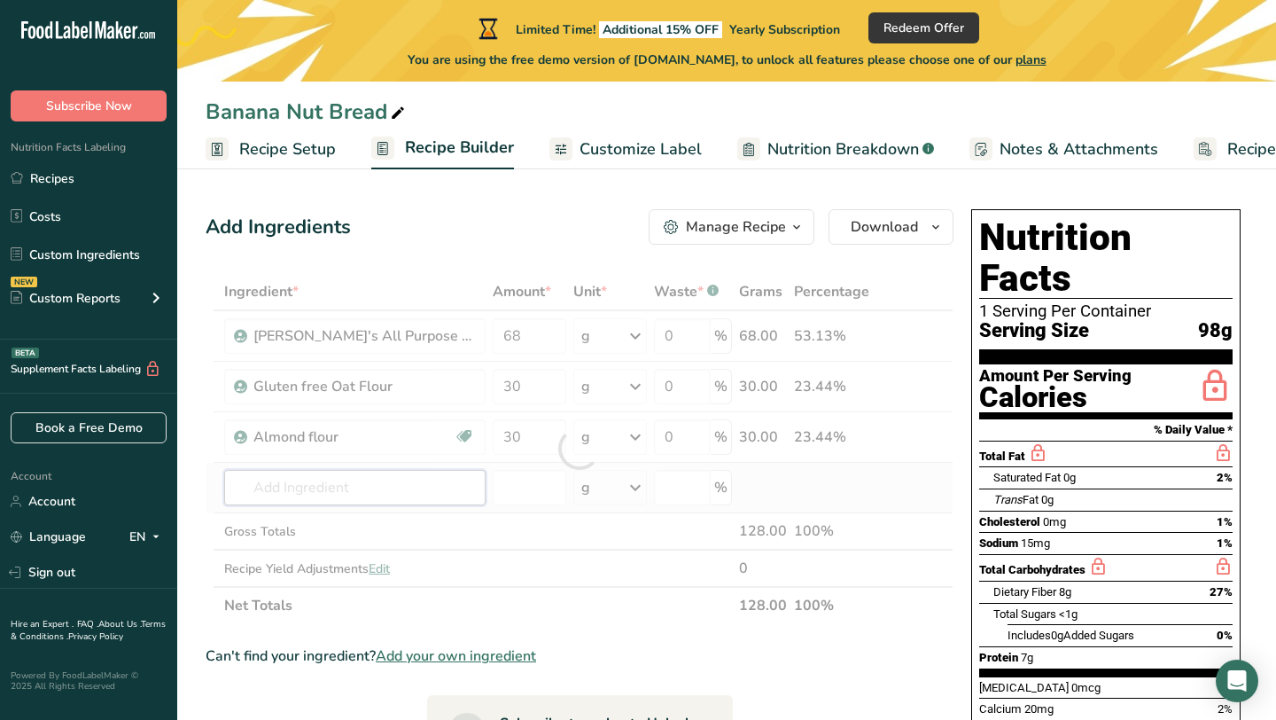
click at [309, 484] on div "Ingredient * Amount * Unit * Waste * .a-a{fill:#347362;}.b-a{fill:#fff;} Grams …" at bounding box center [580, 448] width 748 height 351
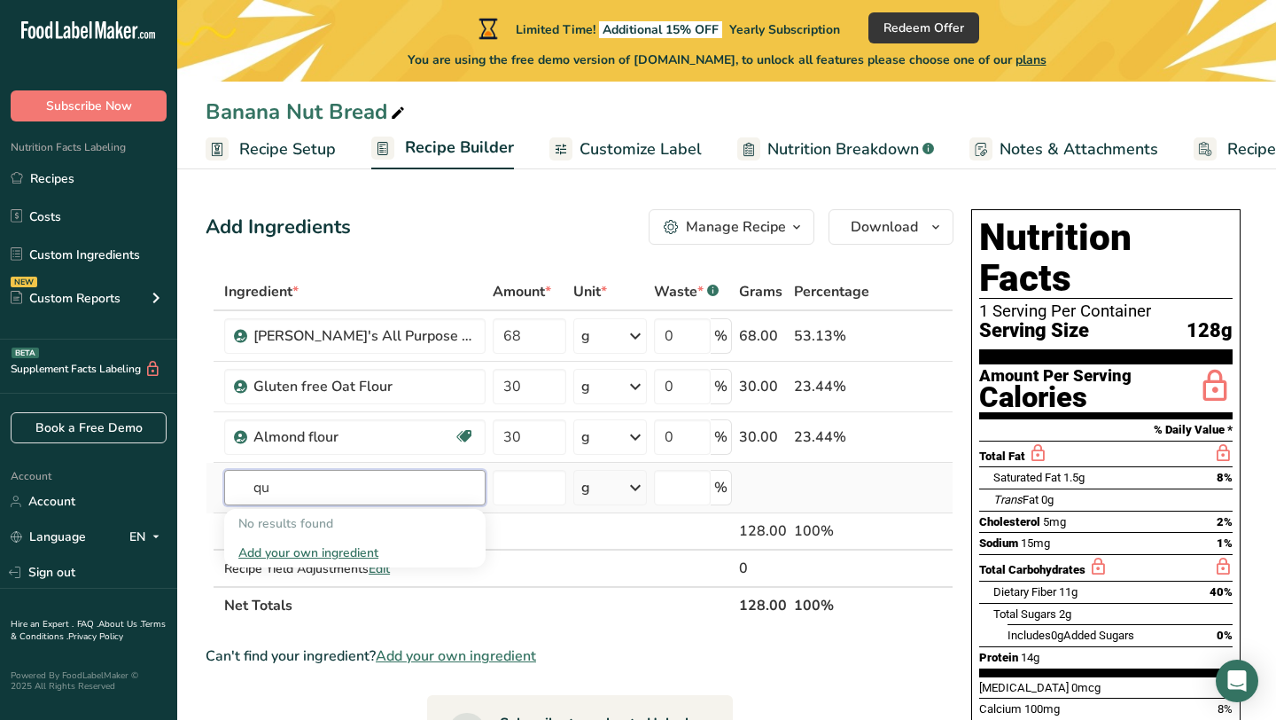
type input "q"
type input "c"
type input "v"
